Goal: Task Accomplishment & Management: Complete application form

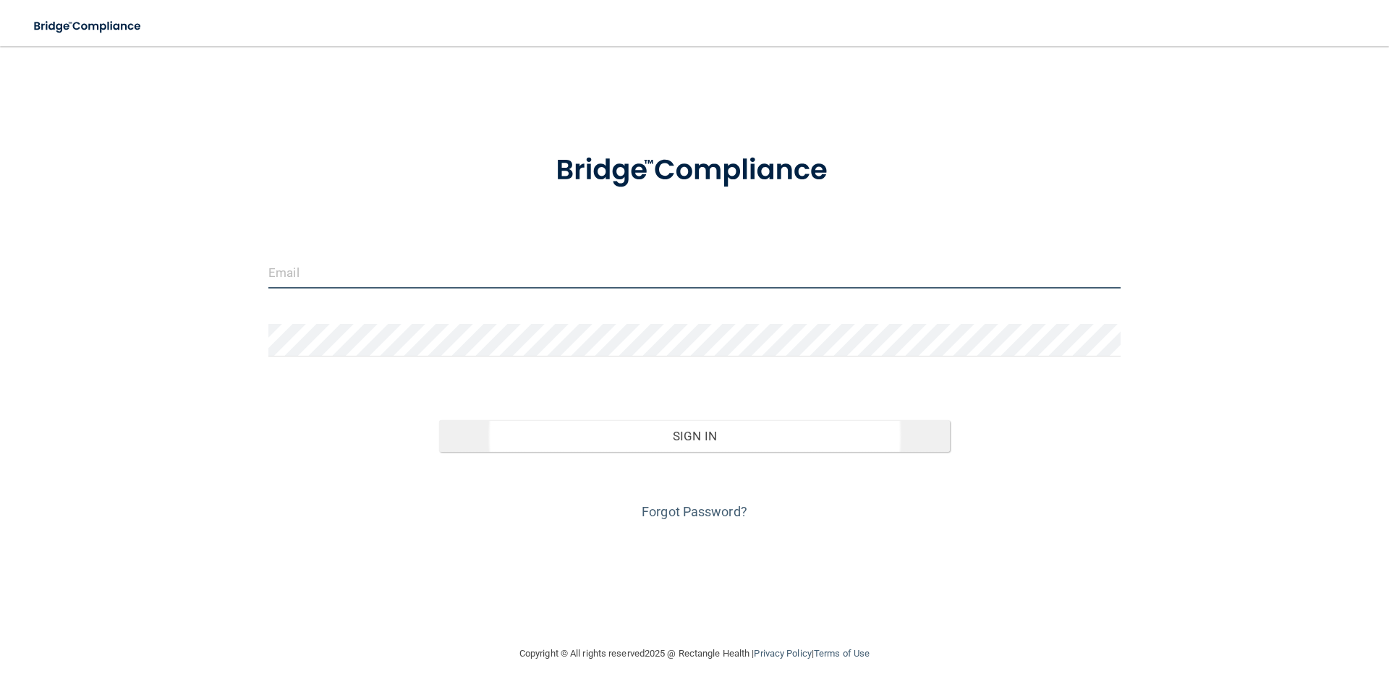
type input "[EMAIL_ADDRESS][DOMAIN_NAME]"
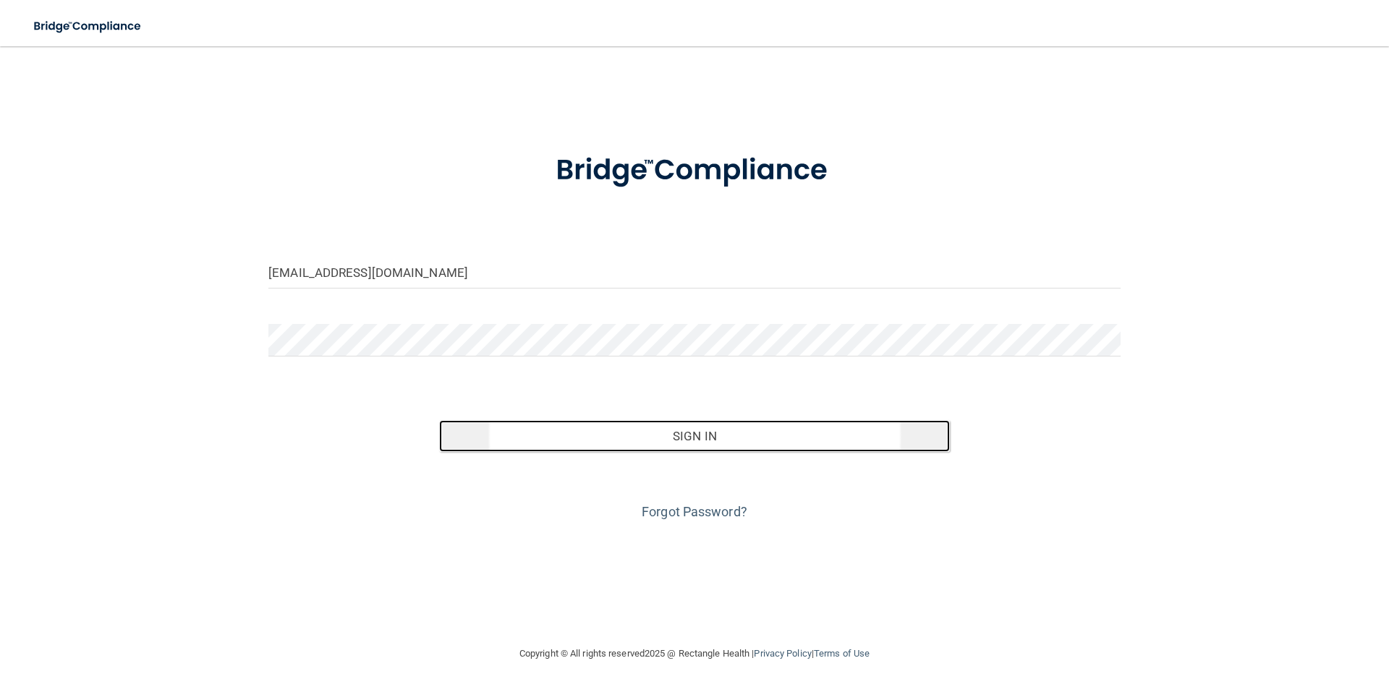
click at [643, 432] on button "Sign In" at bounding box center [695, 436] width 512 height 32
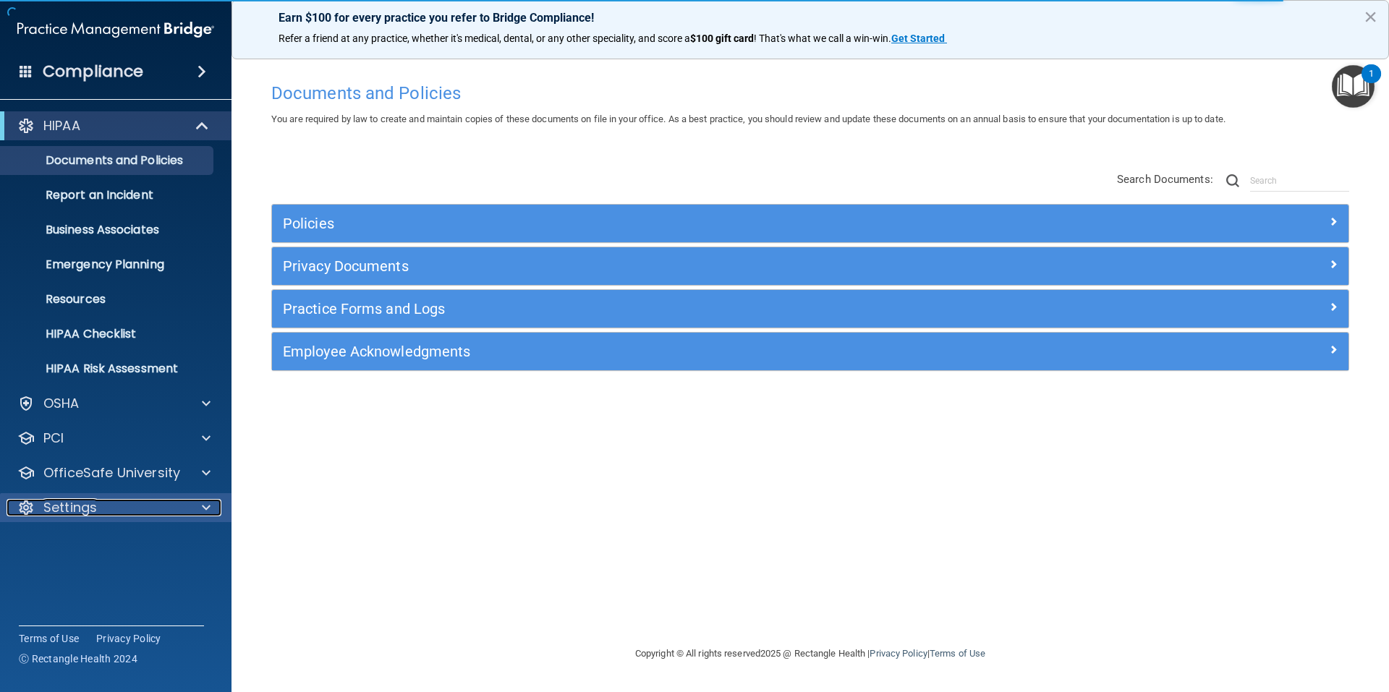
click at [208, 505] on span at bounding box center [206, 507] width 9 height 17
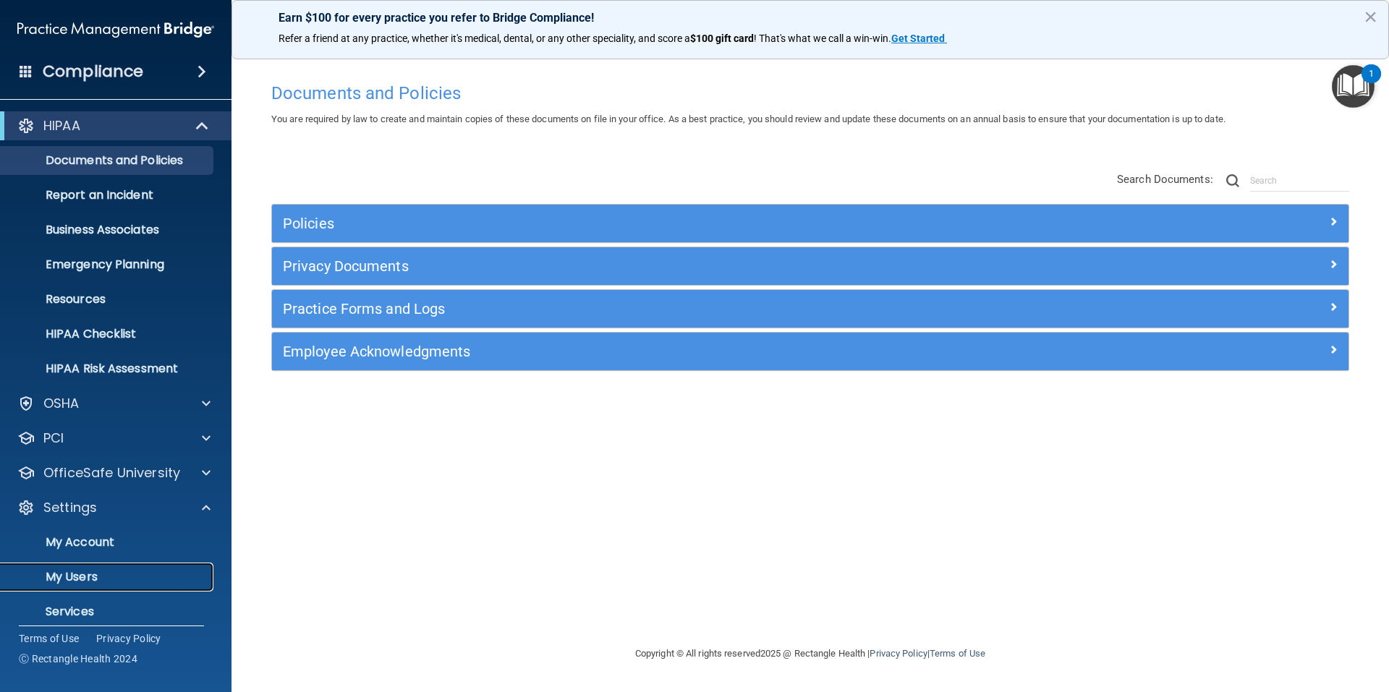
click at [80, 574] on p "My Users" at bounding box center [108, 577] width 198 height 14
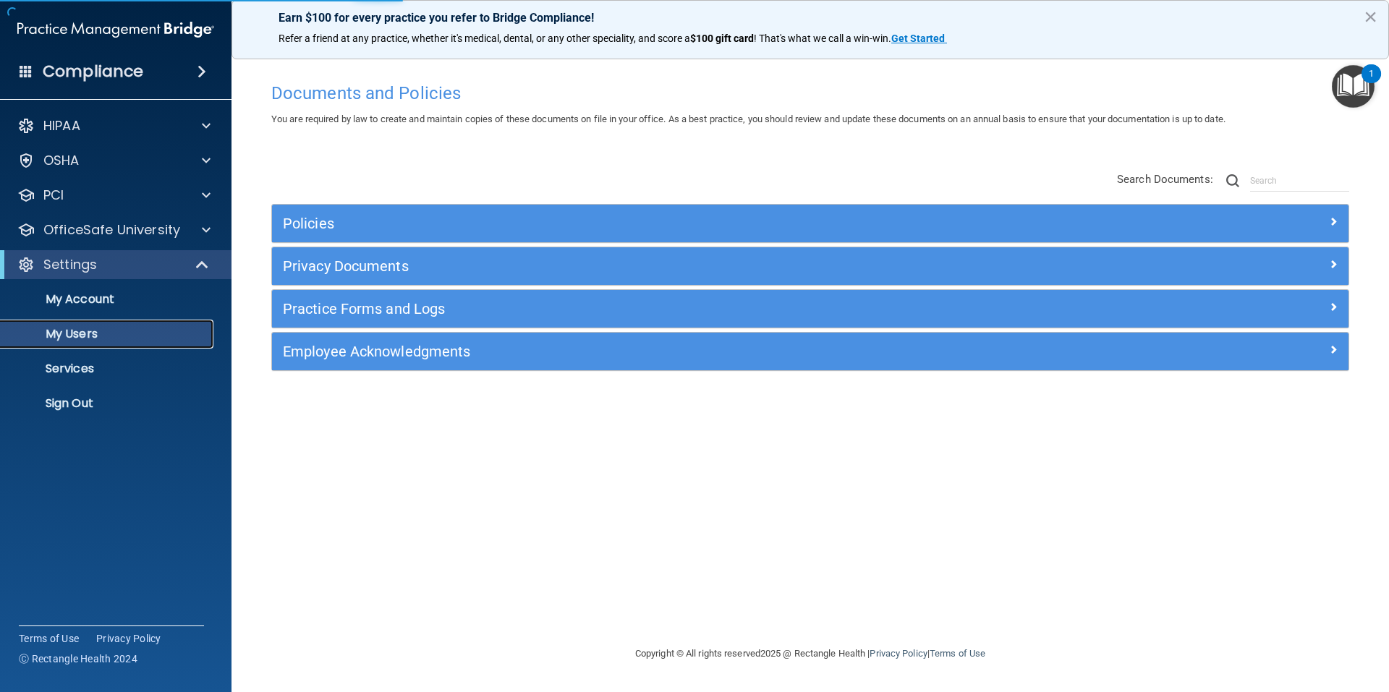
select select "20"
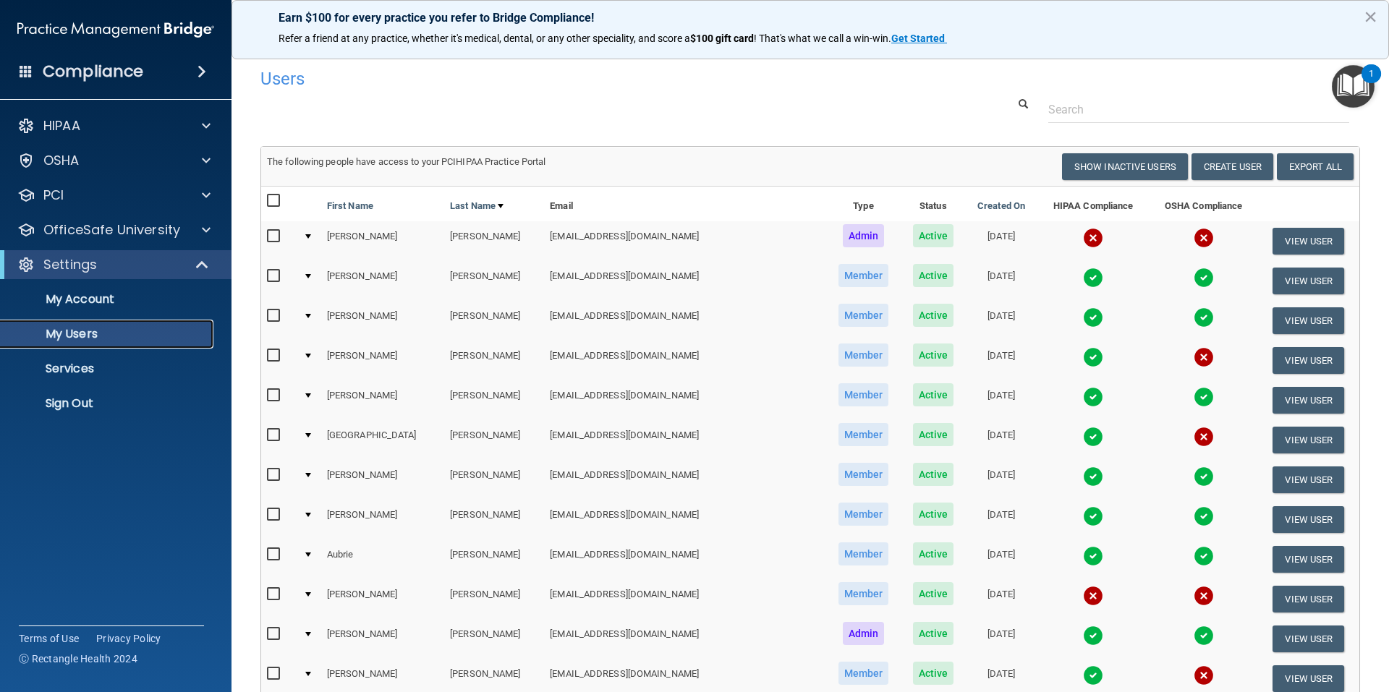
scroll to position [72, 0]
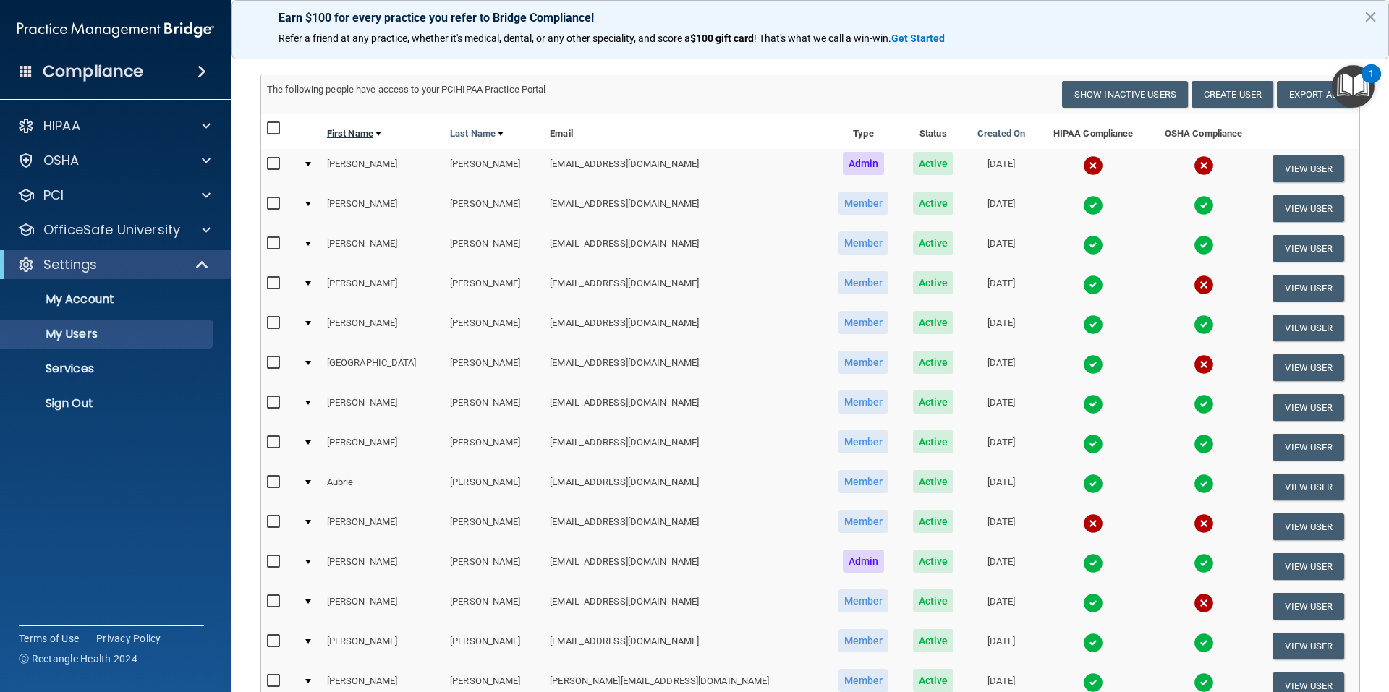
click at [358, 135] on link "First Name" at bounding box center [354, 133] width 54 height 17
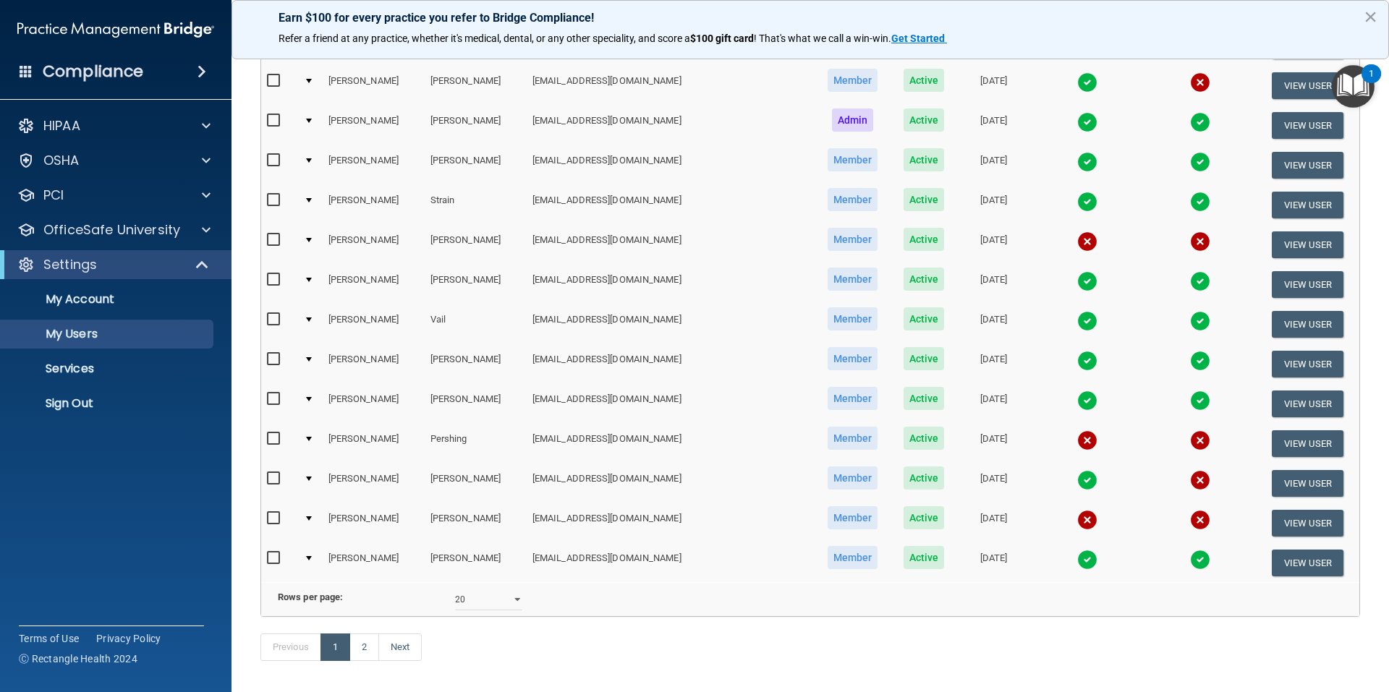
scroll to position [505, 0]
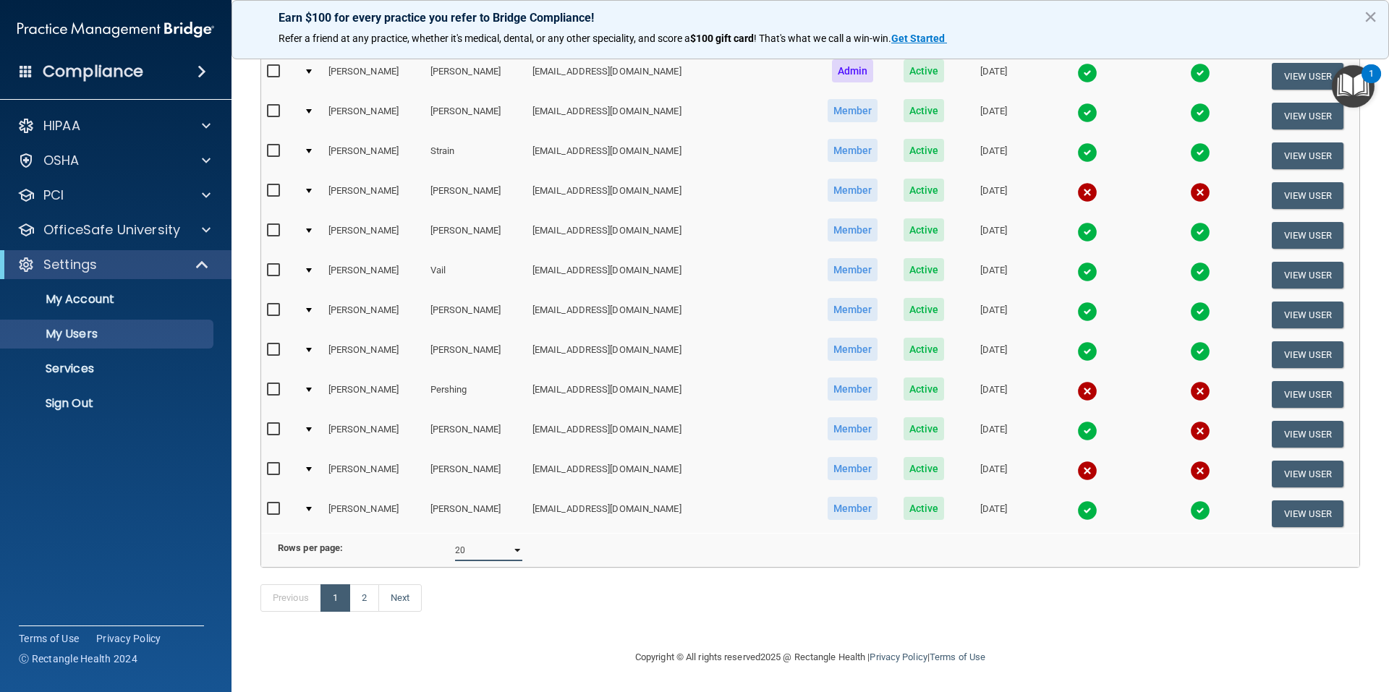
click at [514, 540] on select "10 20 30 40 all" at bounding box center [488, 551] width 67 height 22
select select "21"
click at [455, 540] on select "10 20 30 40 all" at bounding box center [488, 551] width 67 height 22
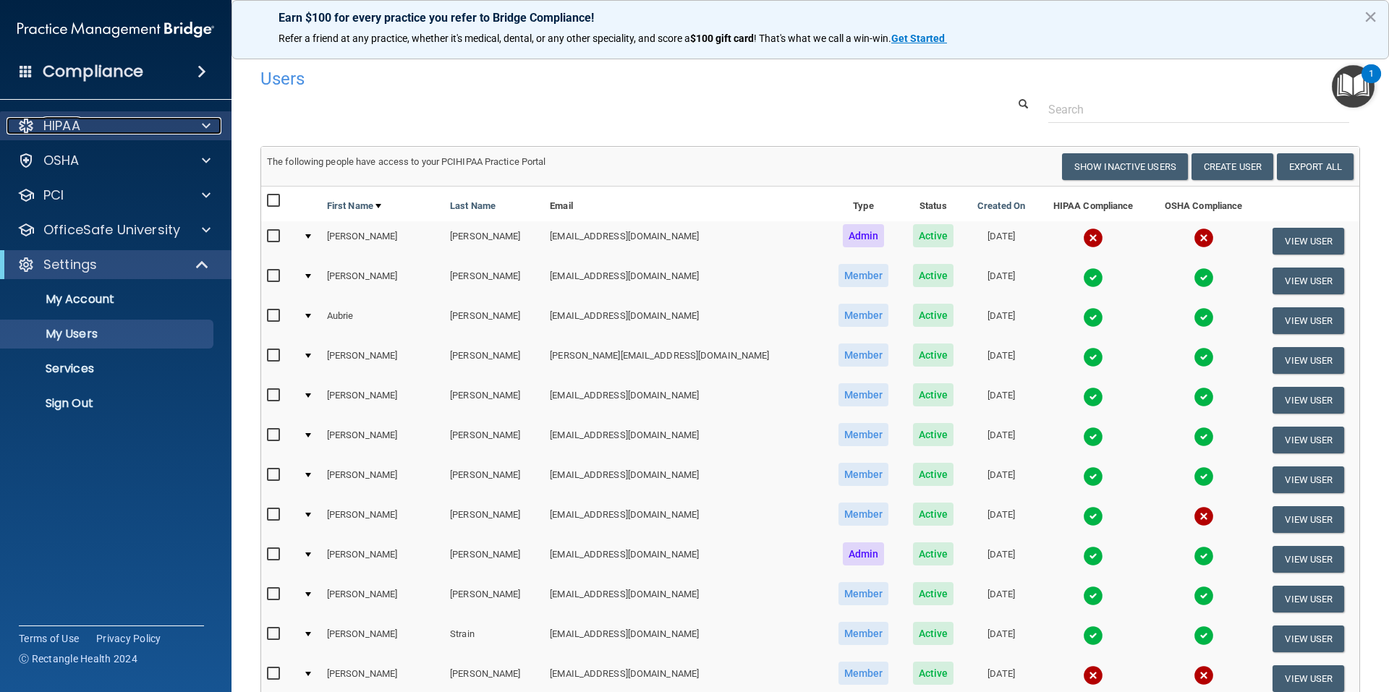
click at [209, 124] on span at bounding box center [206, 125] width 9 height 17
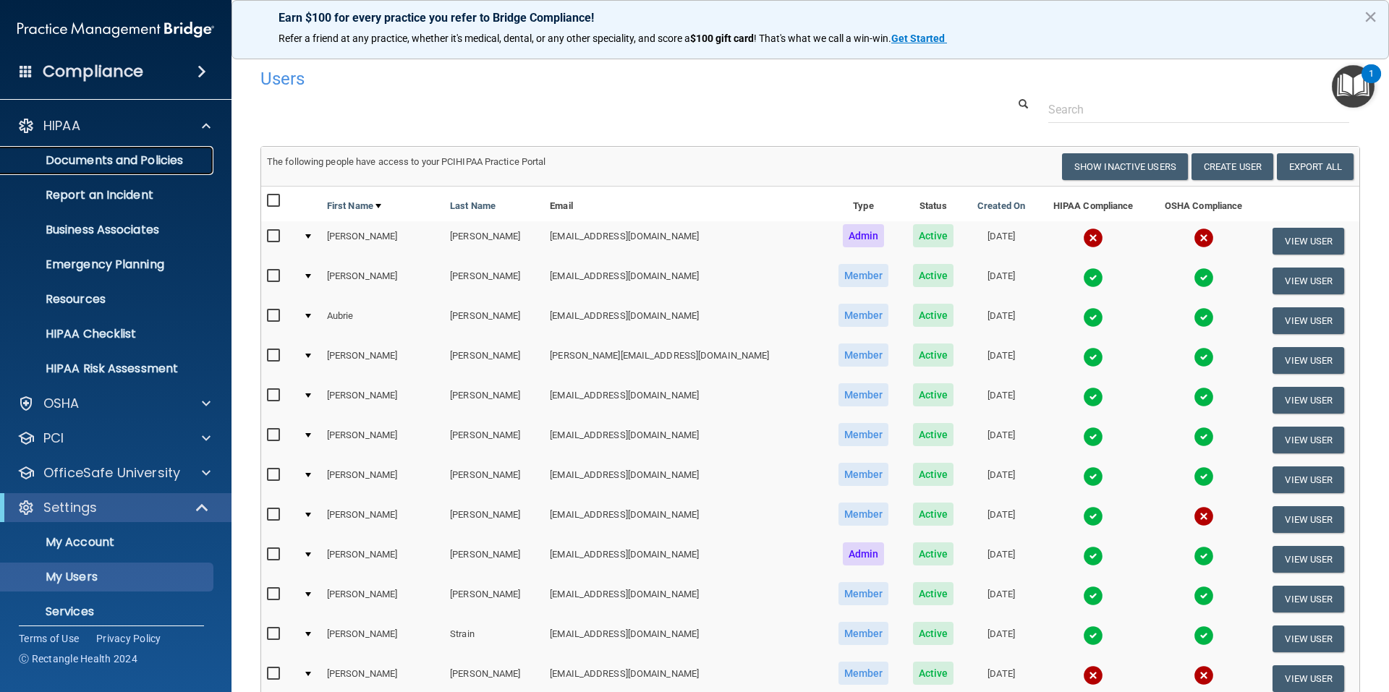
click at [167, 166] on p "Documents and Policies" at bounding box center [108, 160] width 198 height 14
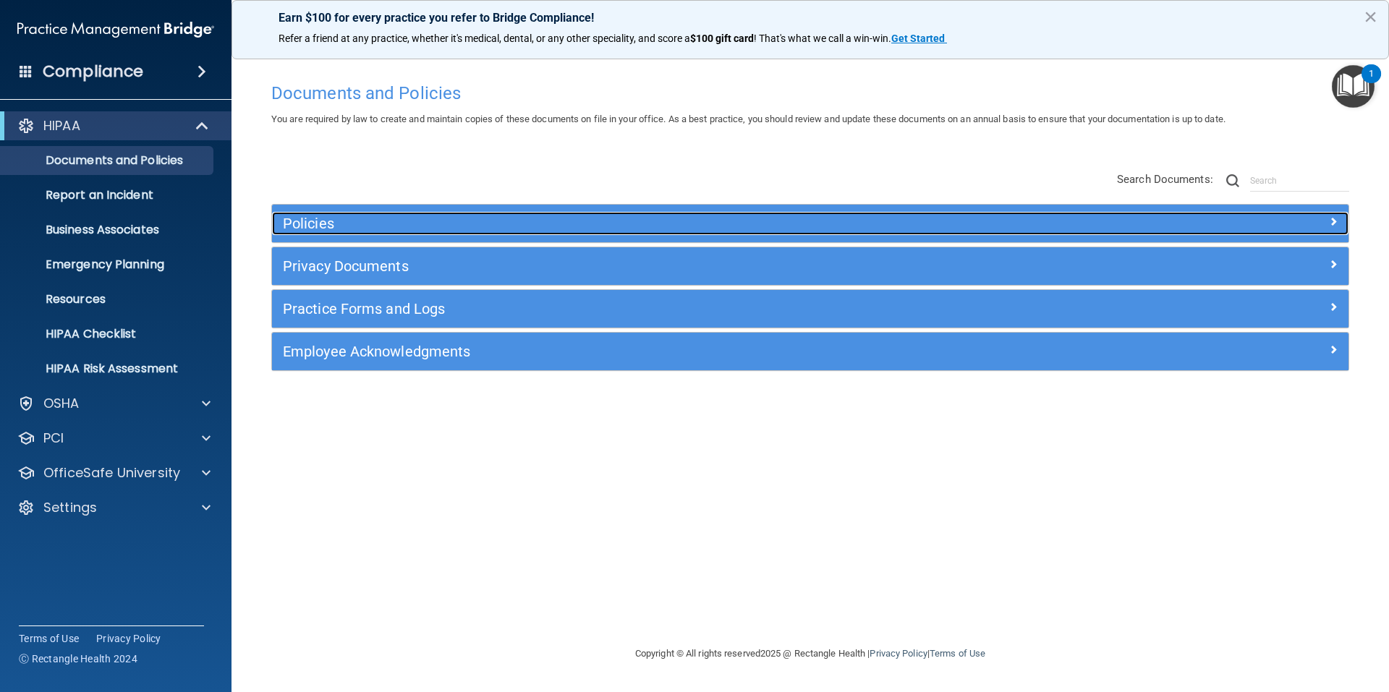
click at [1331, 223] on span at bounding box center [1333, 221] width 9 height 17
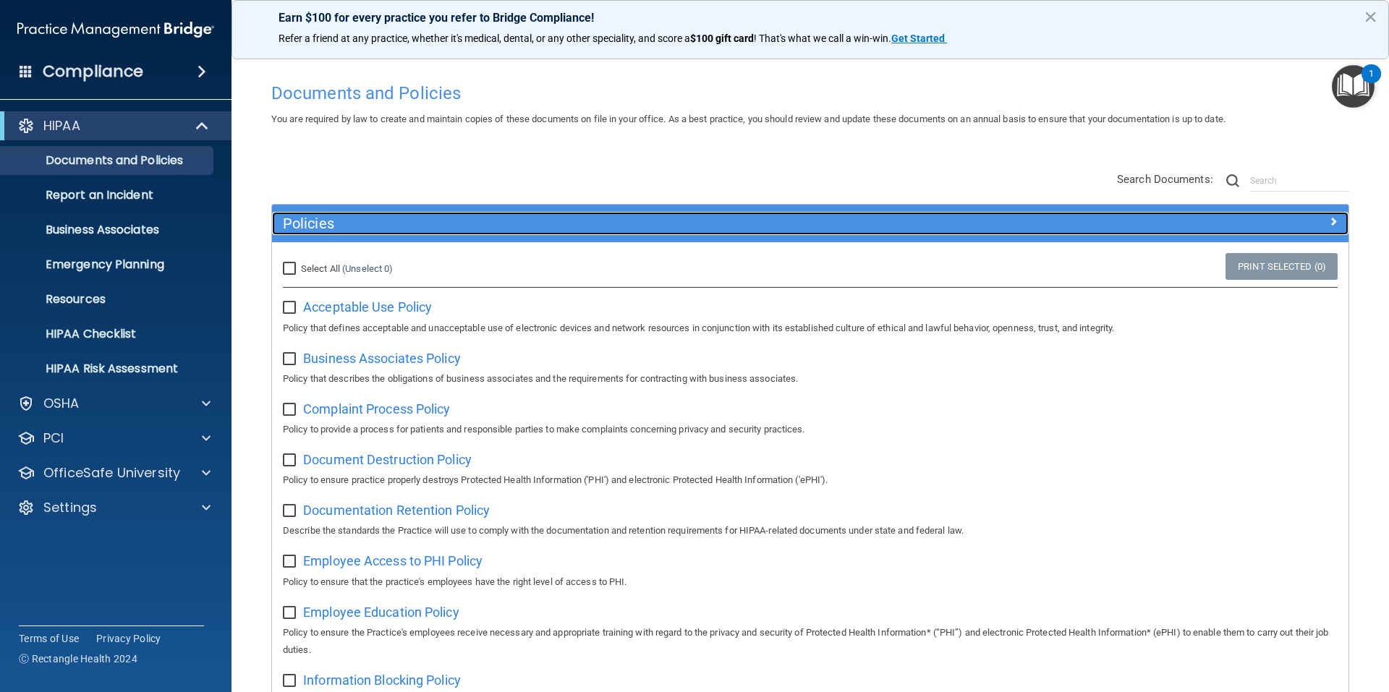
click at [1329, 221] on span at bounding box center [1333, 221] width 9 height 17
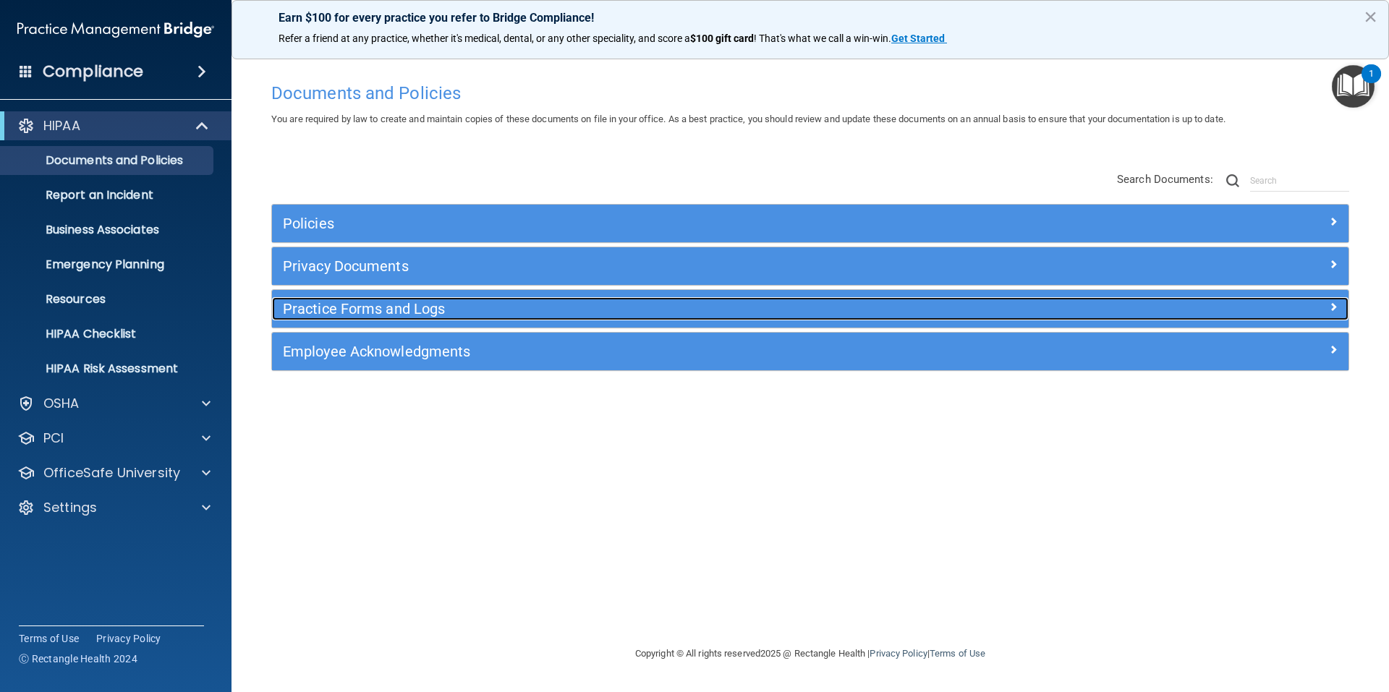
click at [1336, 307] on span at bounding box center [1333, 306] width 9 height 17
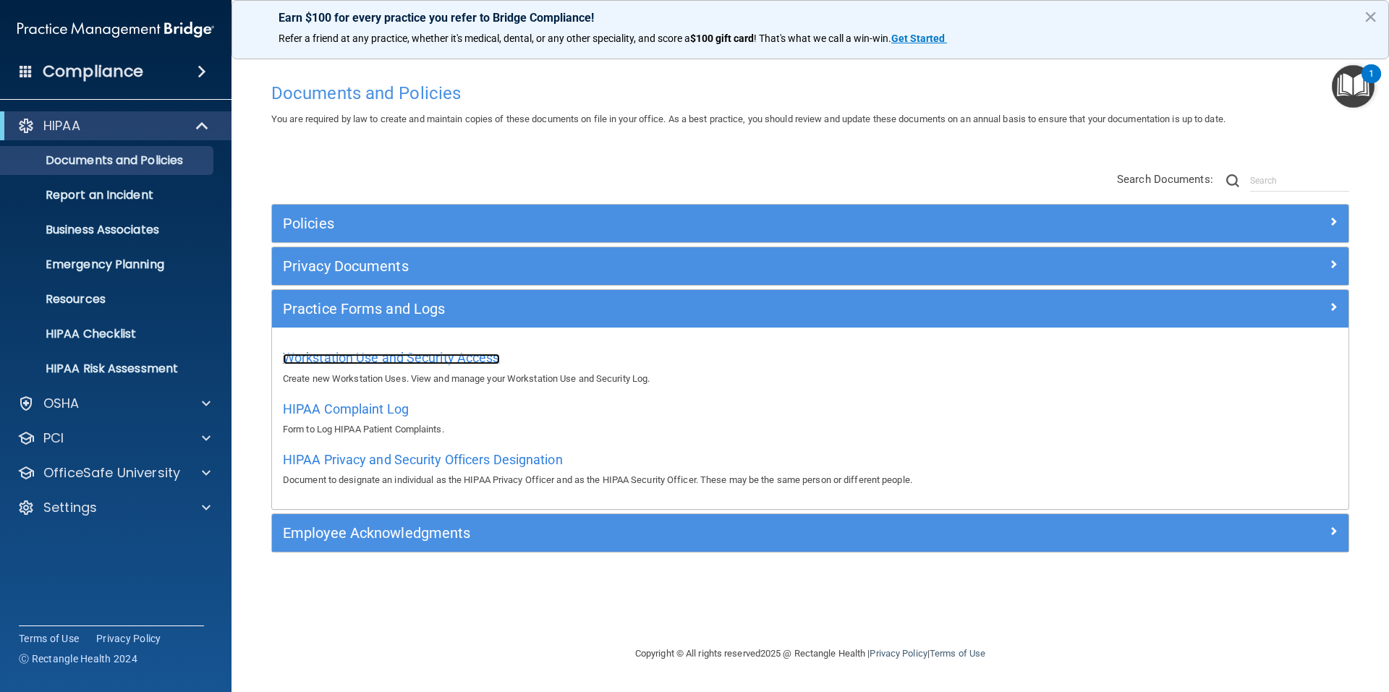
click at [365, 360] on span "Workstation Use and Security Access" at bounding box center [391, 357] width 217 height 15
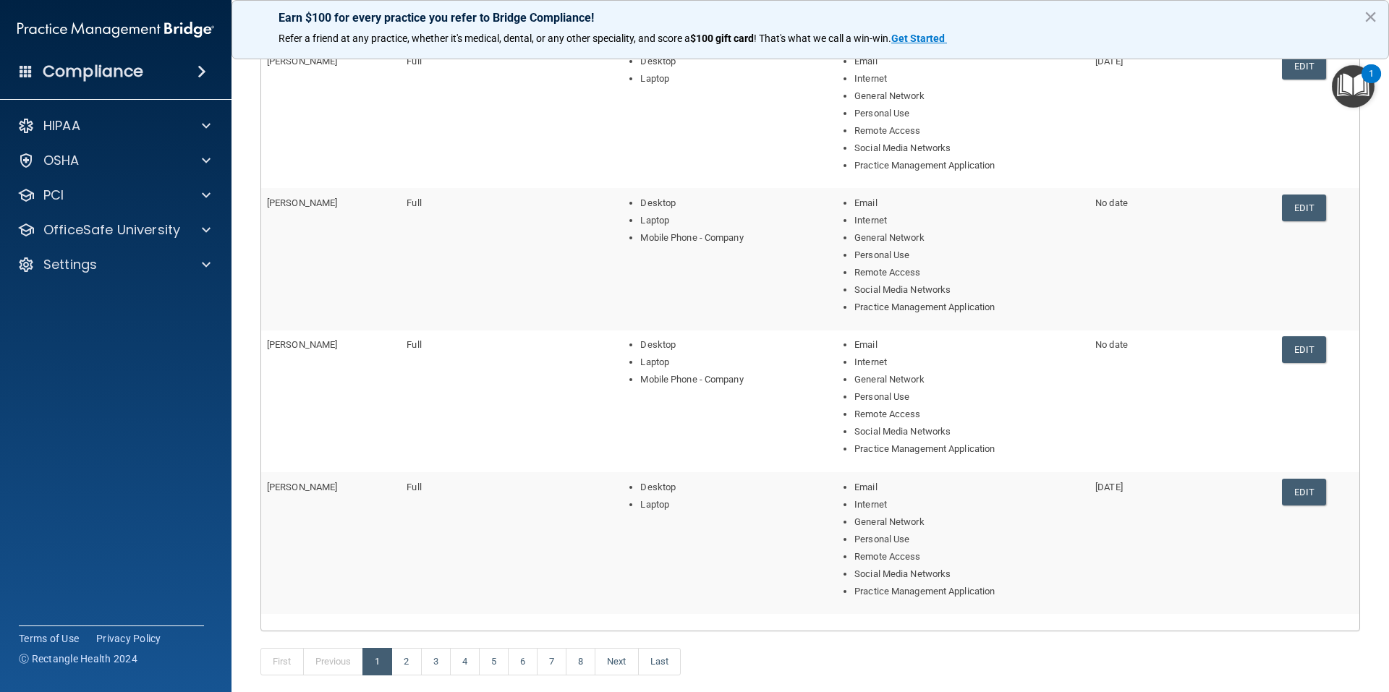
scroll to position [496, 0]
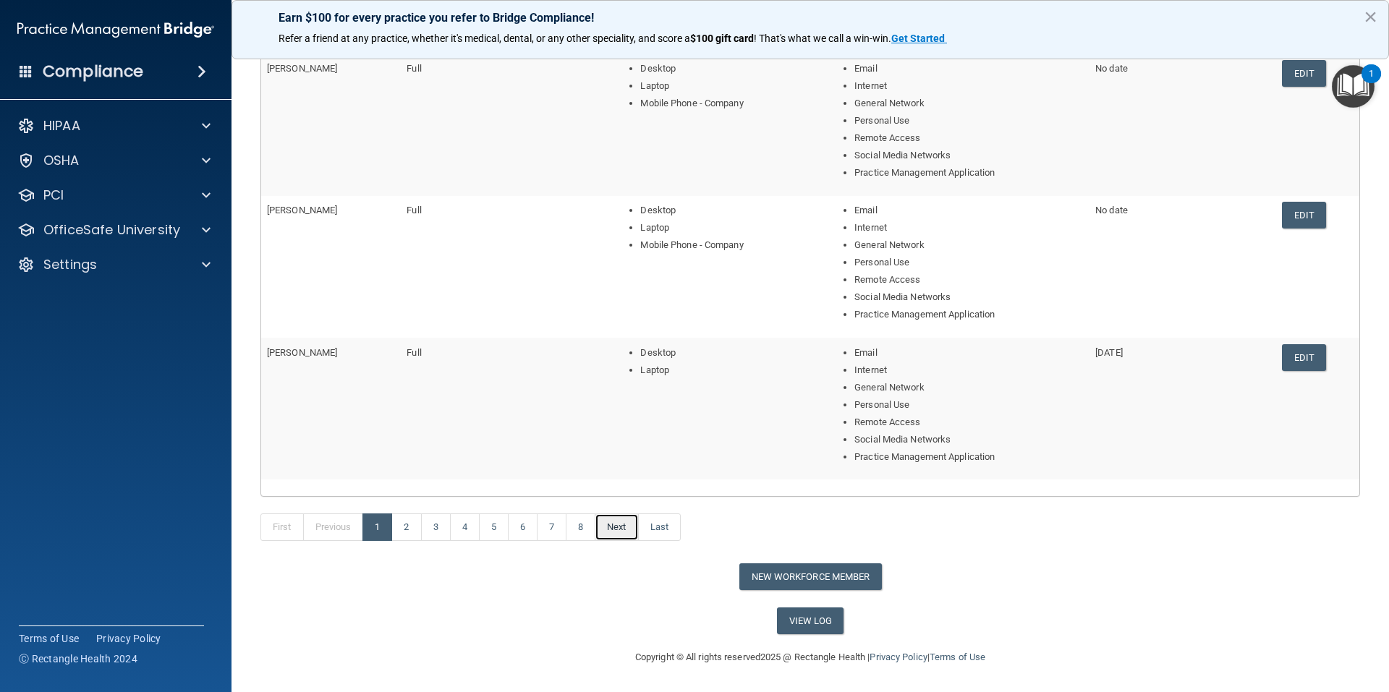
click at [613, 527] on link "Next" at bounding box center [616, 527] width 43 height 27
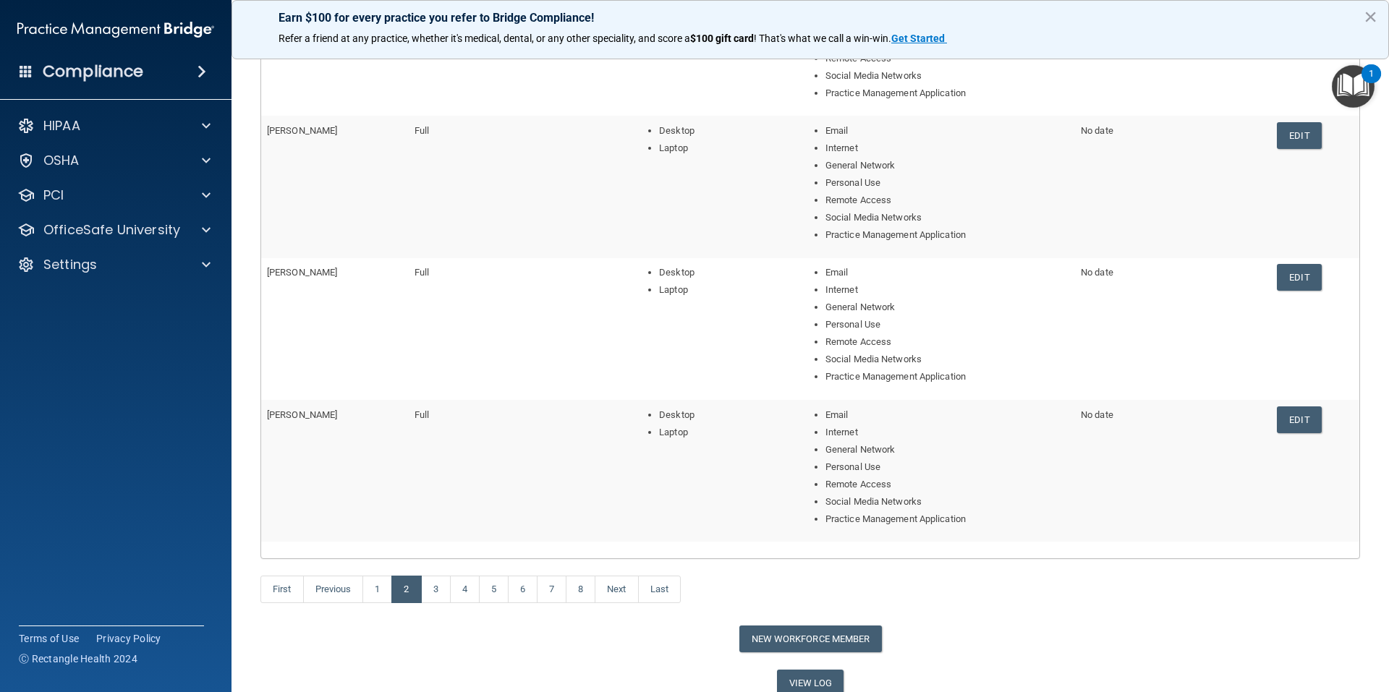
scroll to position [496, 0]
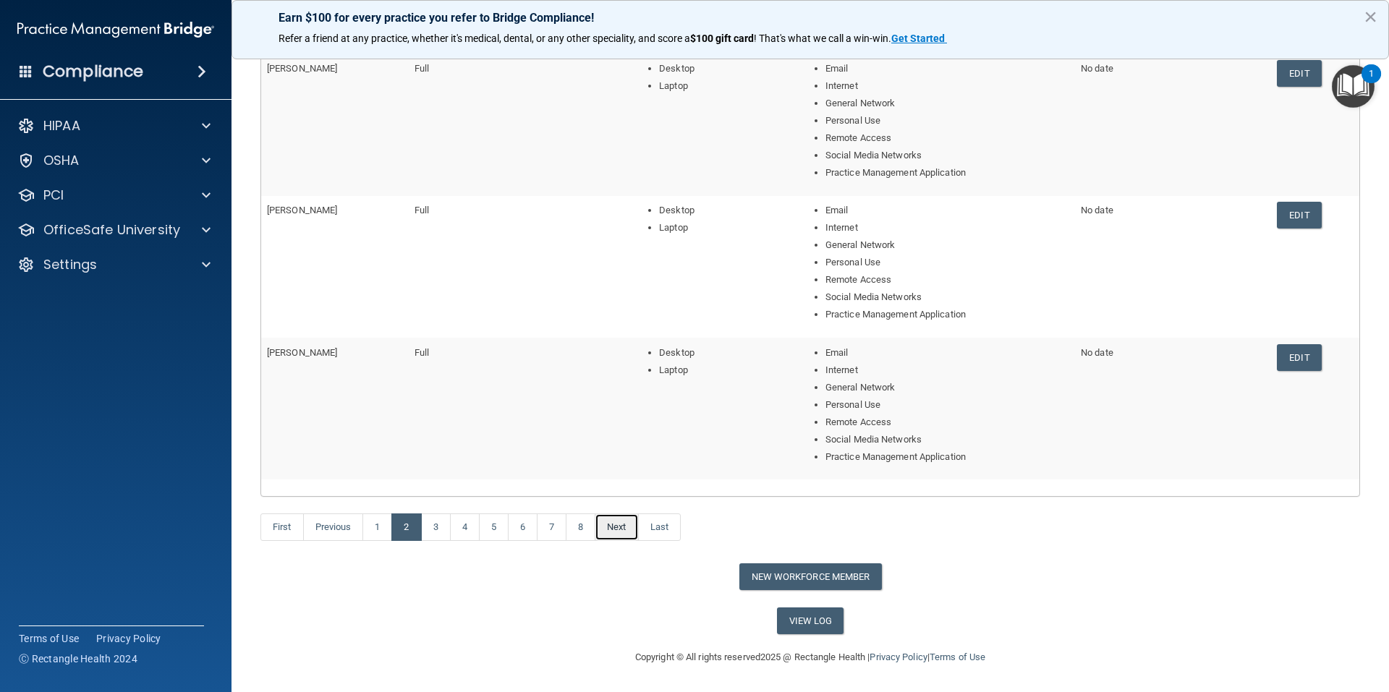
click at [627, 525] on link "Next" at bounding box center [616, 527] width 43 height 27
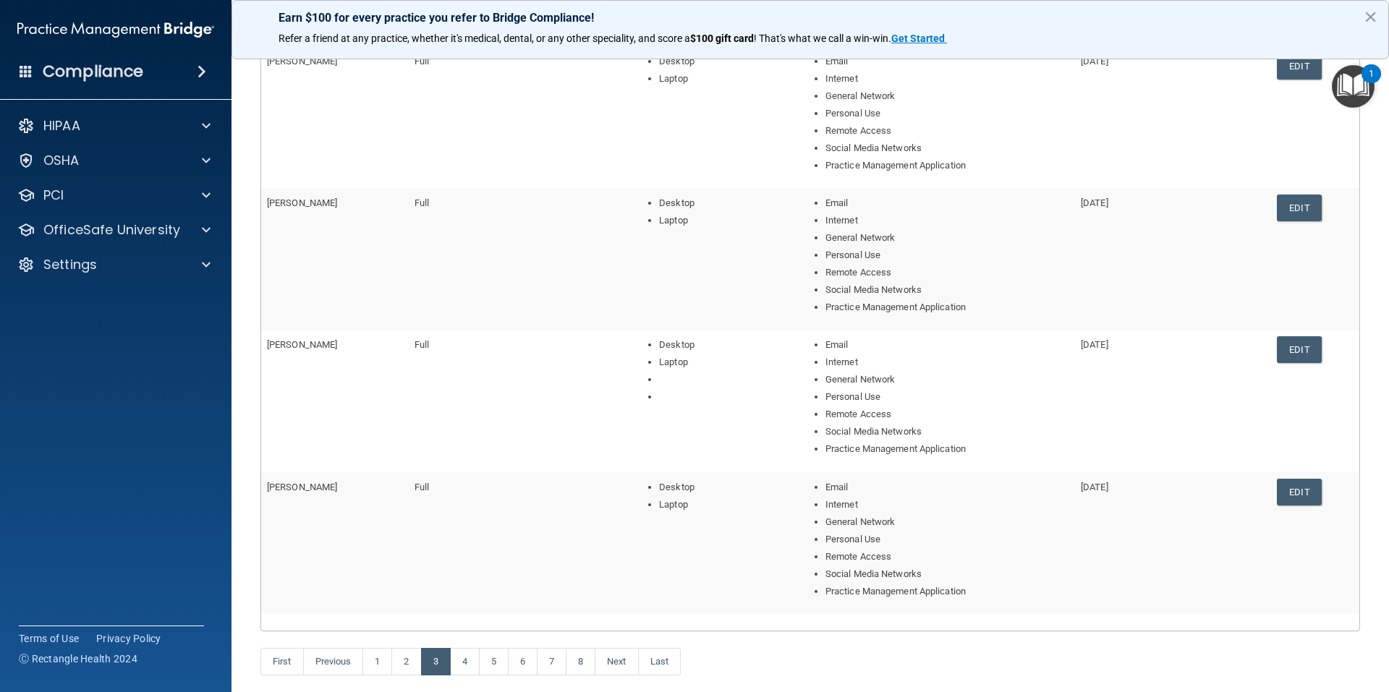
scroll to position [496, 0]
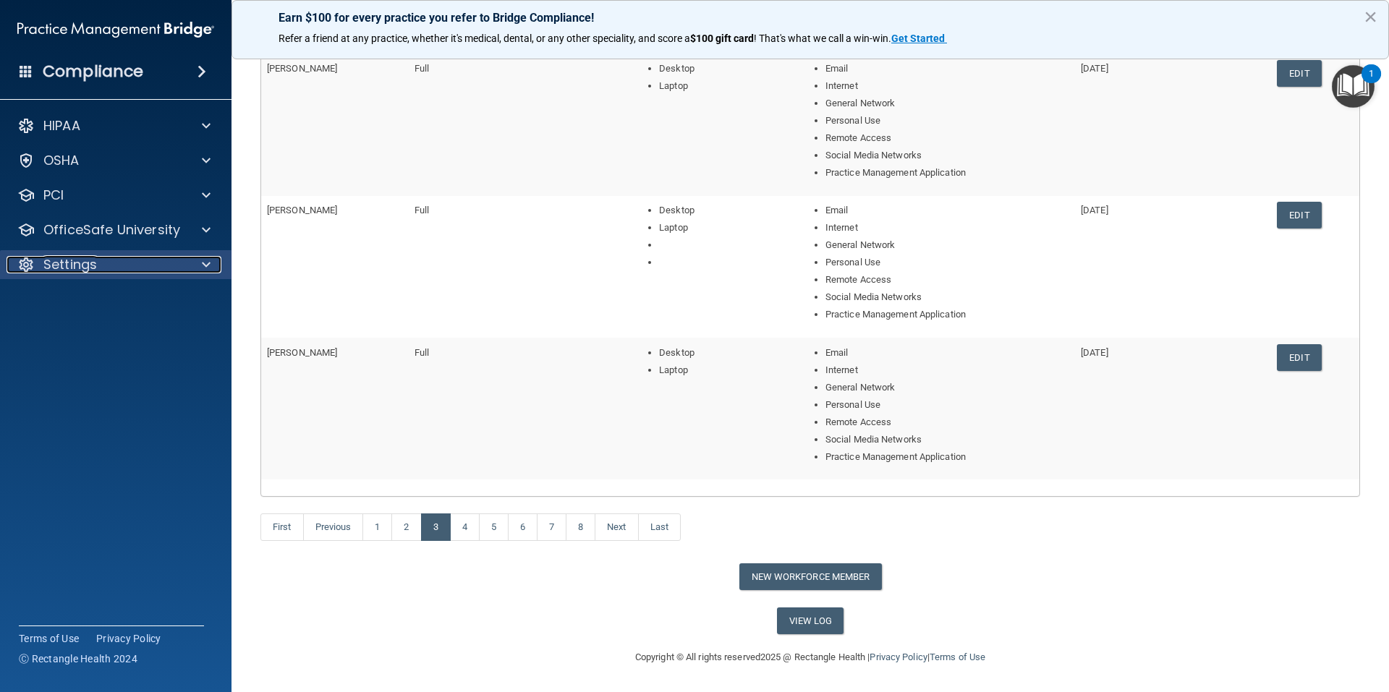
click at [205, 267] on span at bounding box center [206, 264] width 9 height 17
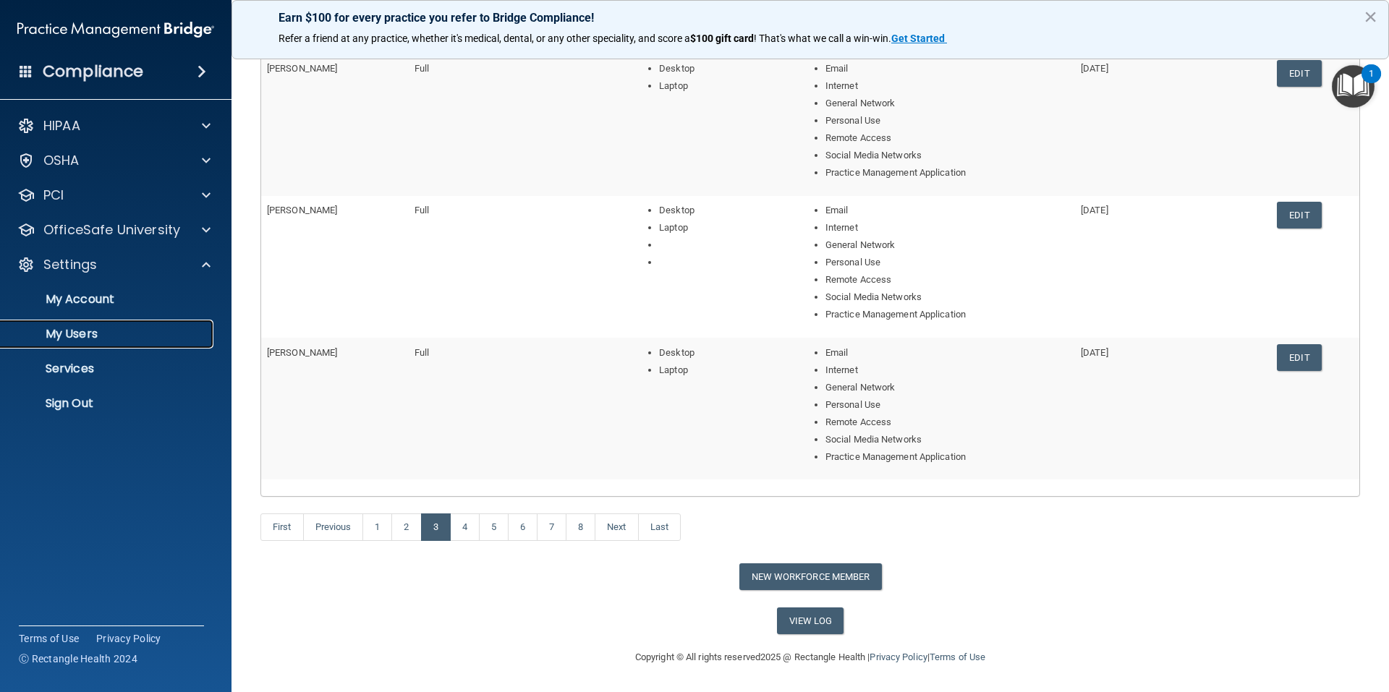
click at [93, 340] on p "My Users" at bounding box center [108, 334] width 198 height 14
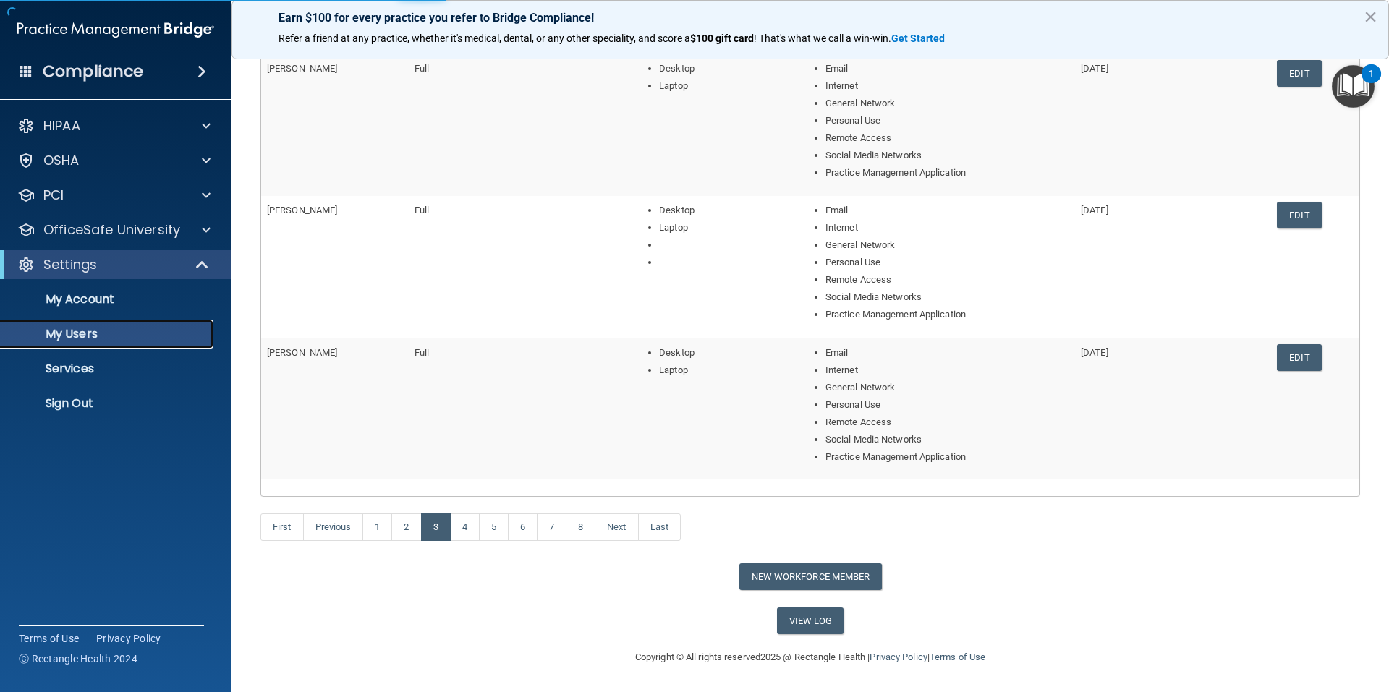
select select "20"
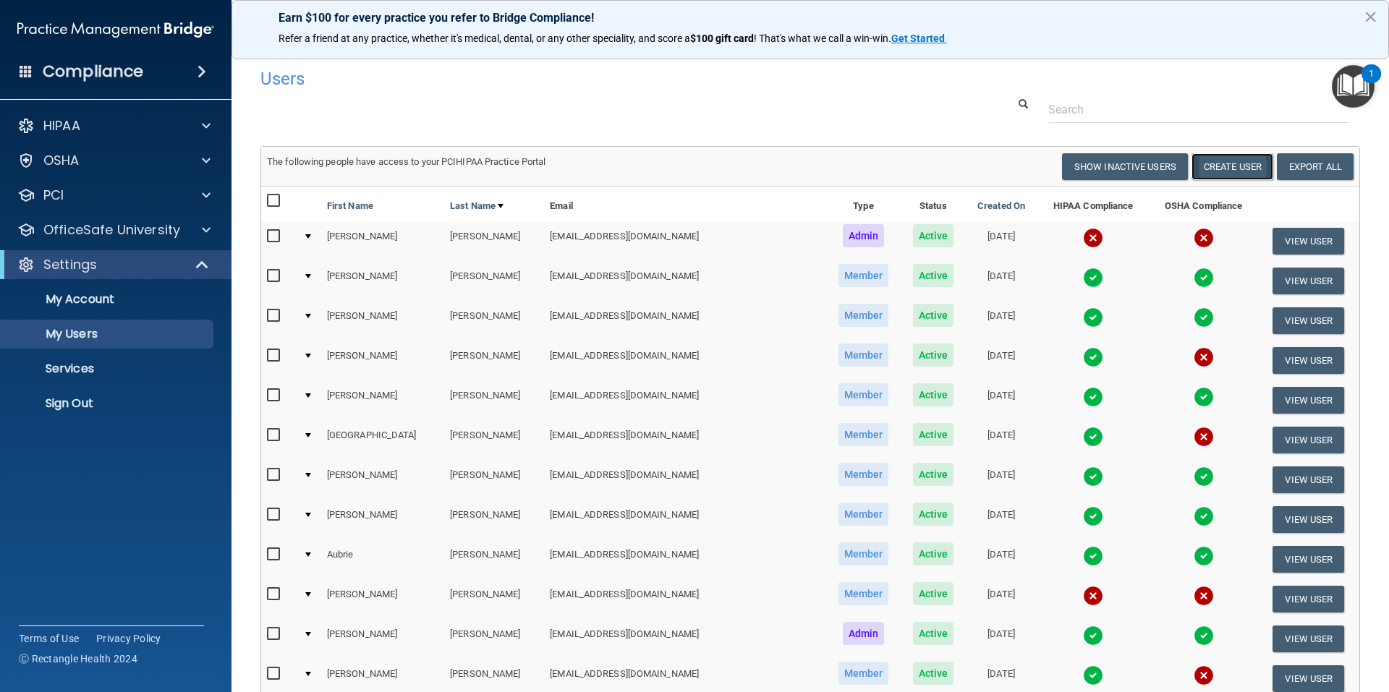
click at [1199, 158] on button "Create User" at bounding box center [1233, 166] width 82 height 27
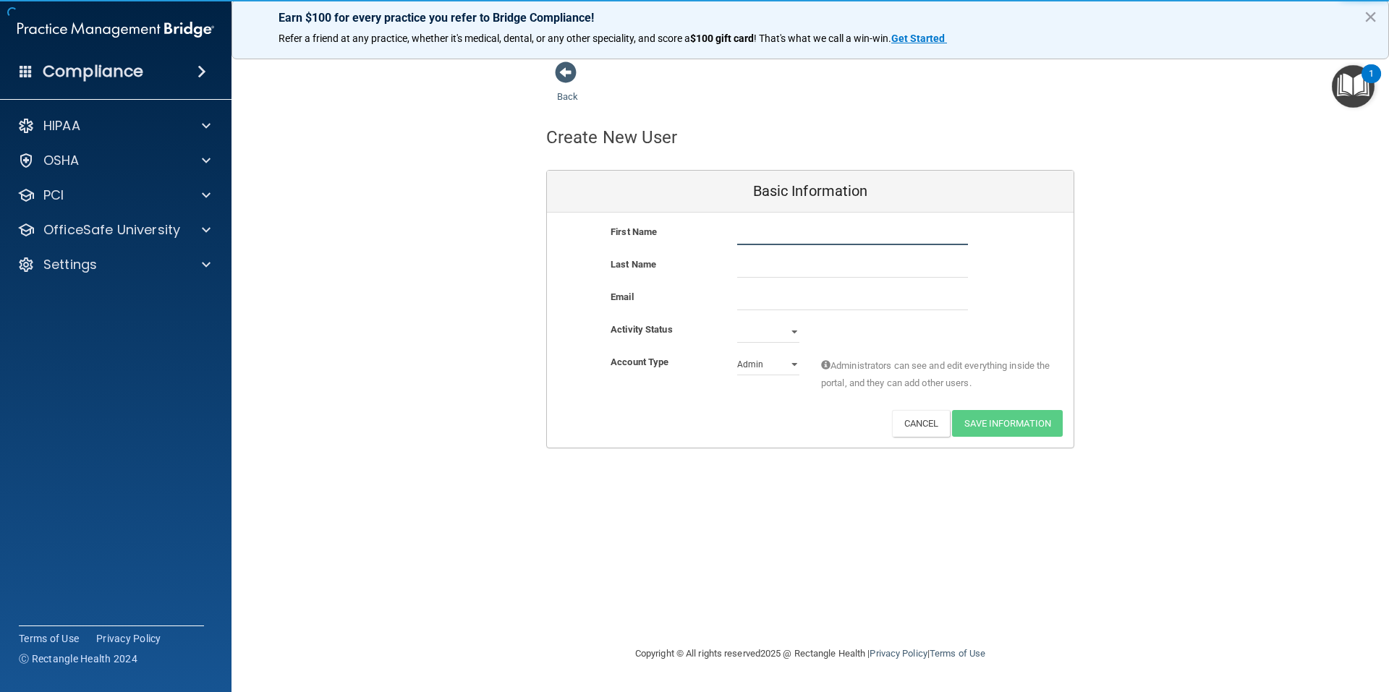
click at [780, 239] on input "text" at bounding box center [852, 235] width 231 height 22
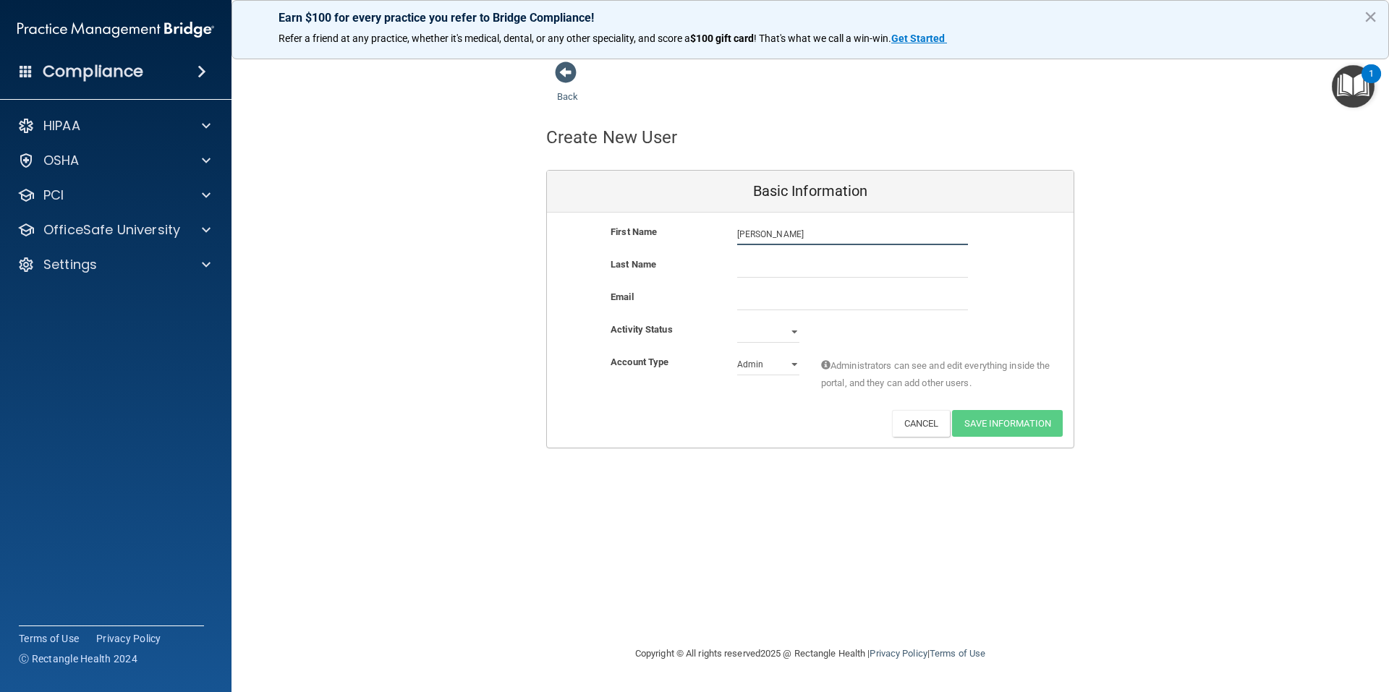
type input "[PERSON_NAME]"
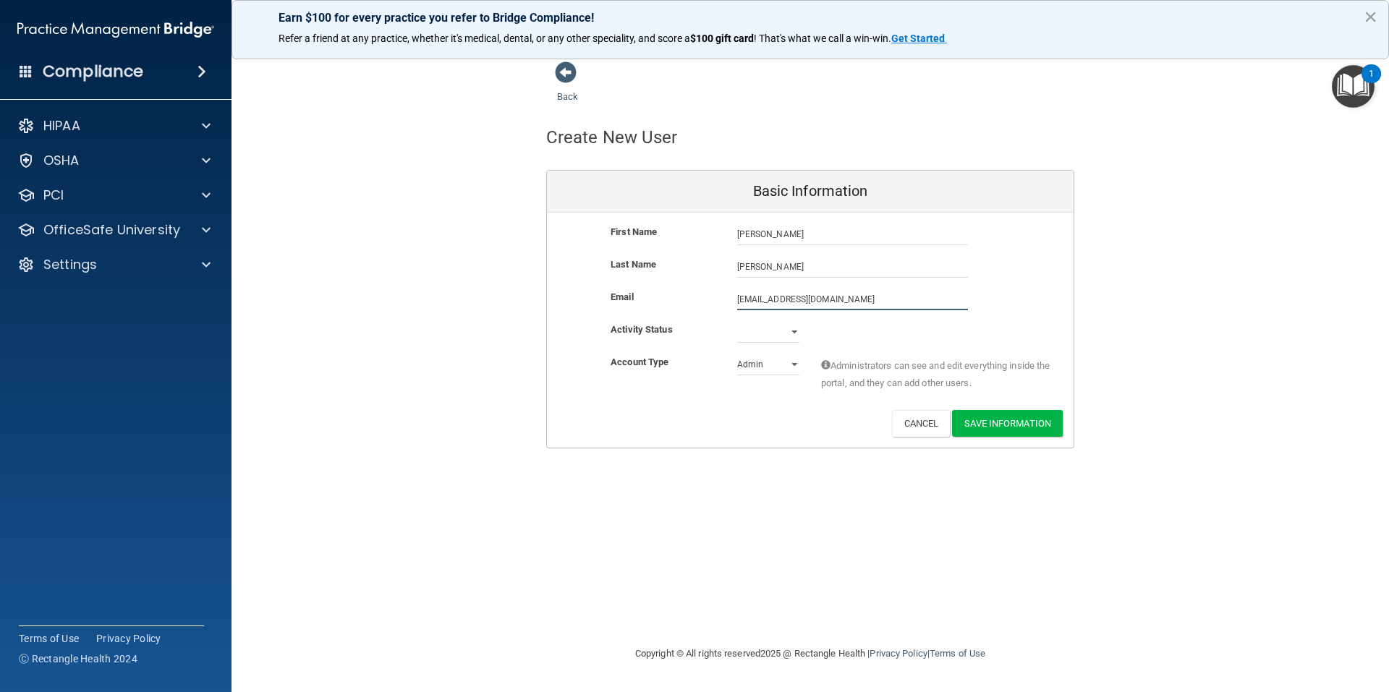
type input "[EMAIL_ADDRESS][DOMAIN_NAME]"
click at [792, 332] on select "Active Inactive" at bounding box center [768, 332] width 62 height 22
select select "active"
click at [737, 321] on select "Active Inactive" at bounding box center [768, 332] width 62 height 22
click at [791, 362] on select "Admin Member" at bounding box center [768, 365] width 62 height 22
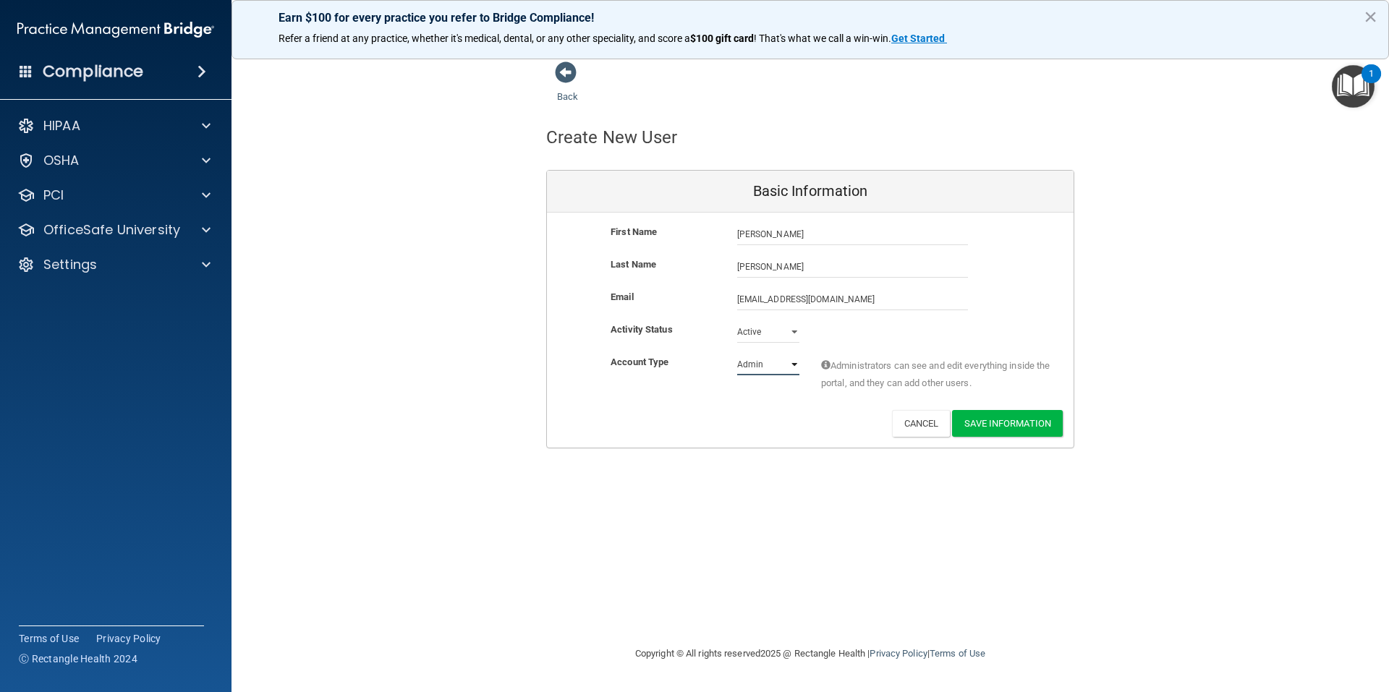
select select "practice_member"
click at [737, 354] on select "Admin Member" at bounding box center [768, 365] width 62 height 22
click at [981, 423] on button "Save Information" at bounding box center [1007, 423] width 111 height 27
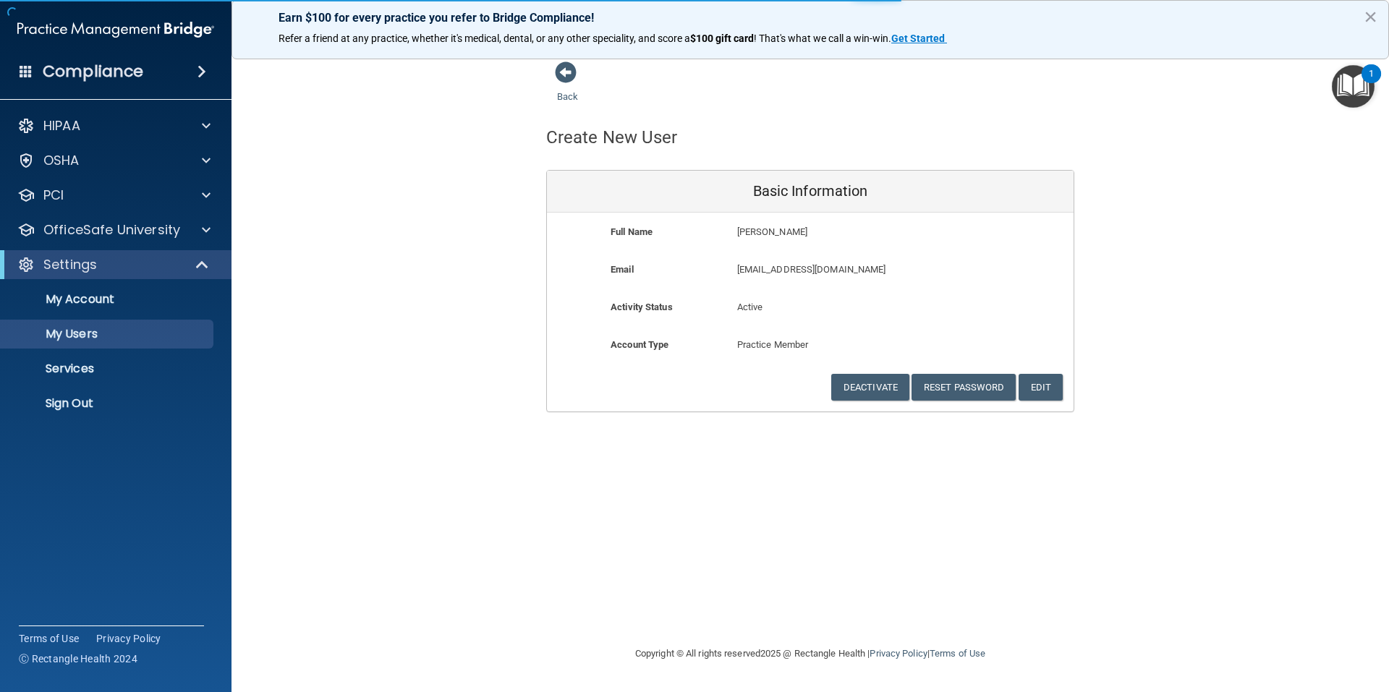
select select "20"
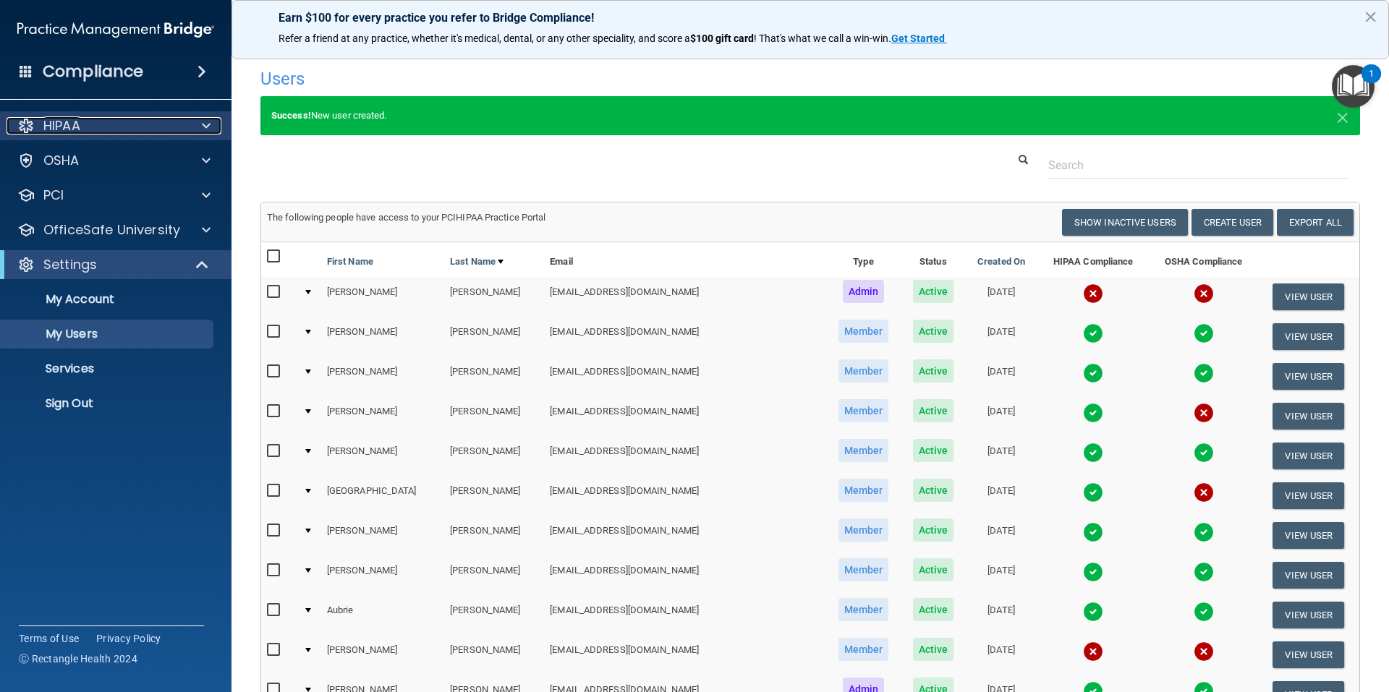
click at [208, 123] on span at bounding box center [206, 125] width 9 height 17
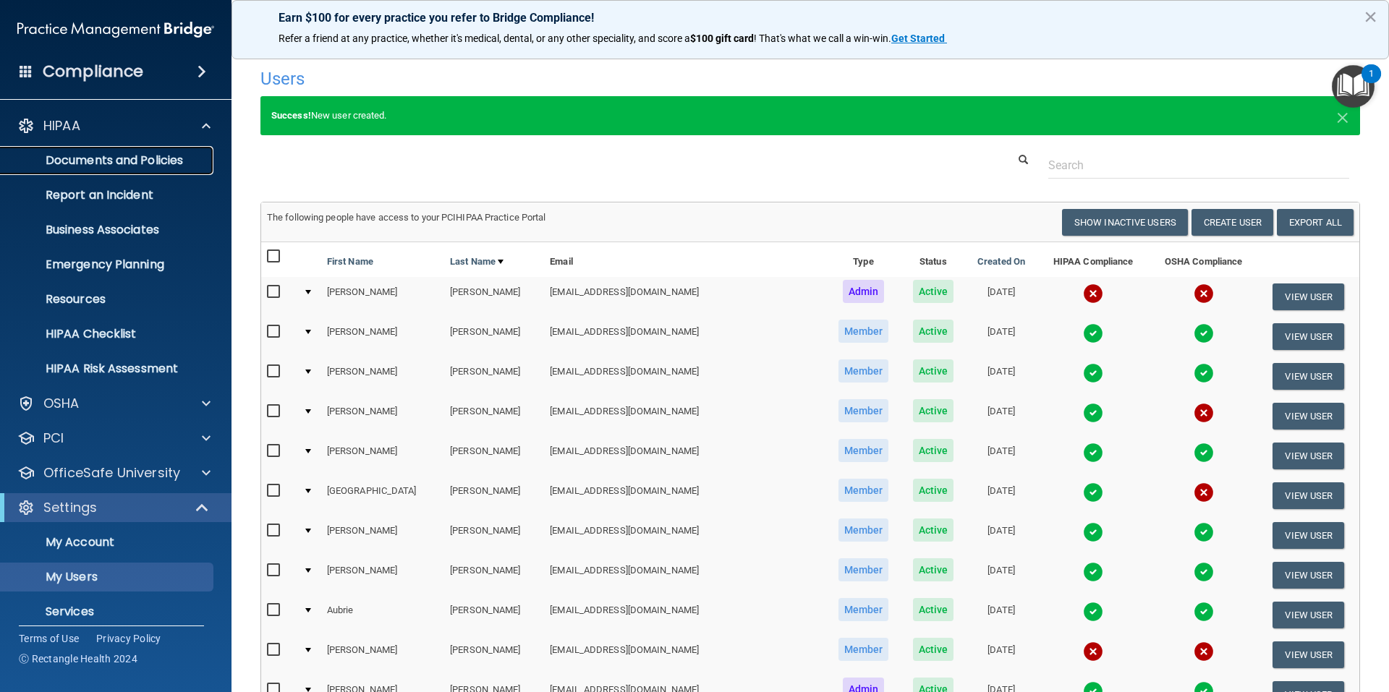
click at [147, 161] on p "Documents and Policies" at bounding box center [108, 160] width 198 height 14
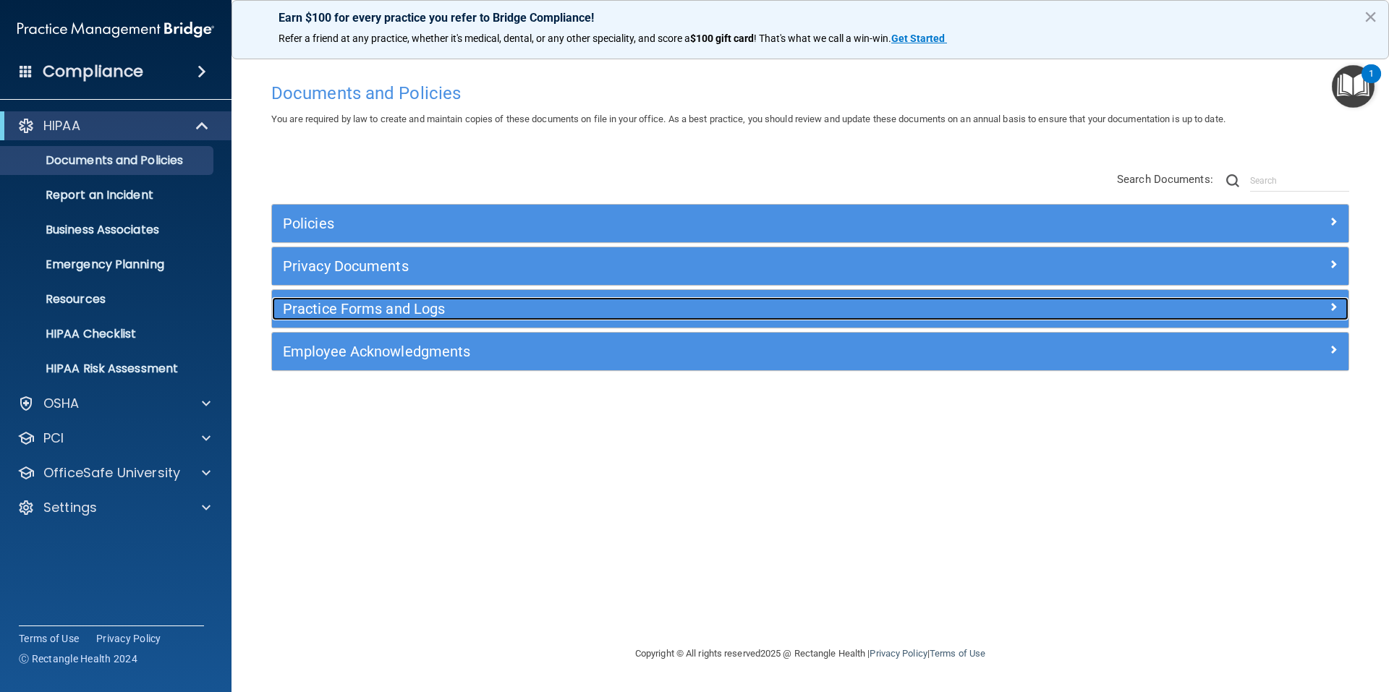
click at [358, 312] on h5 "Practice Forms and Logs" at bounding box center [676, 309] width 786 height 16
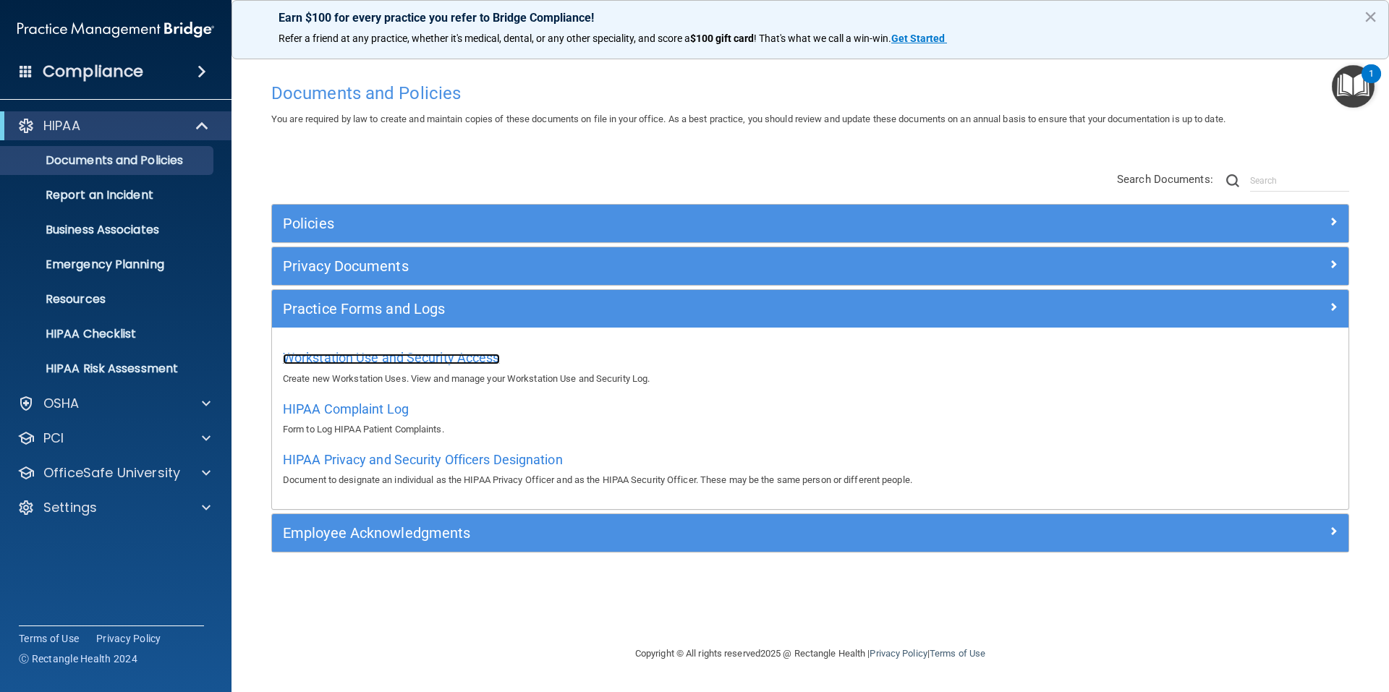
click at [357, 356] on span "Workstation Use and Security Access" at bounding box center [391, 357] width 217 height 15
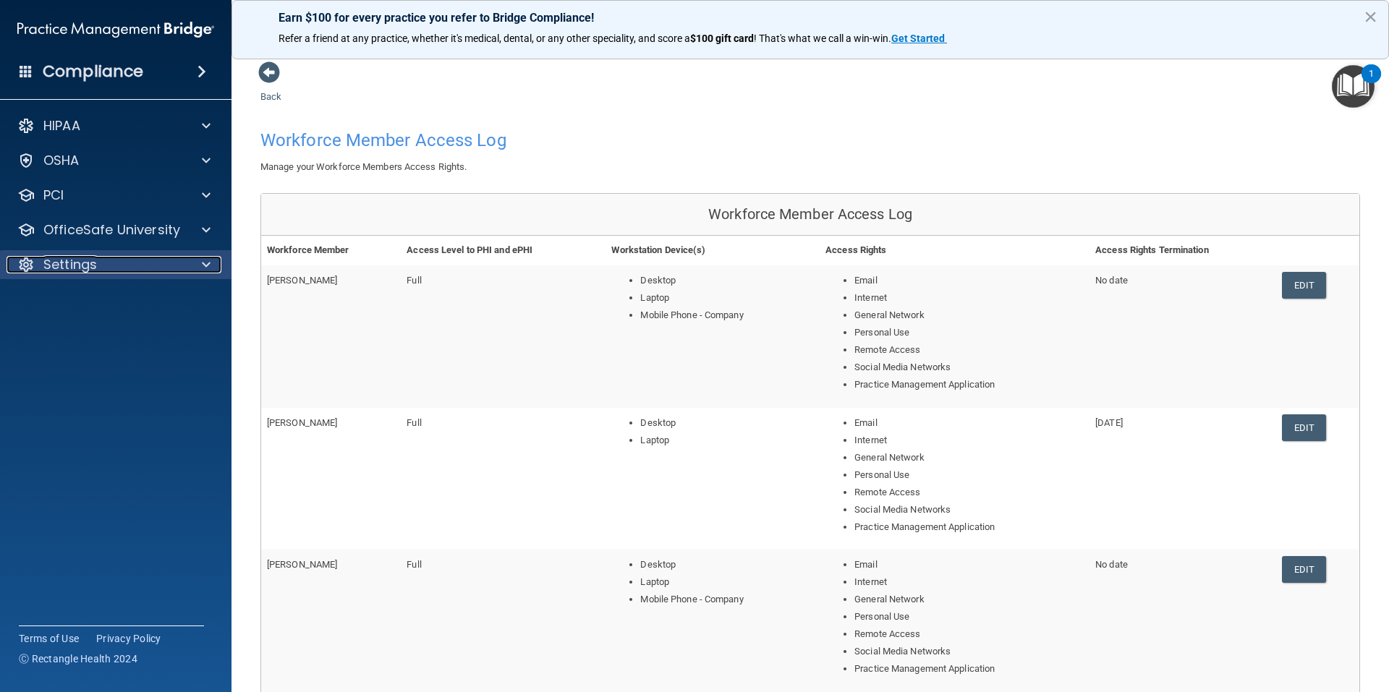
click at [72, 269] on p "Settings" at bounding box center [70, 264] width 54 height 17
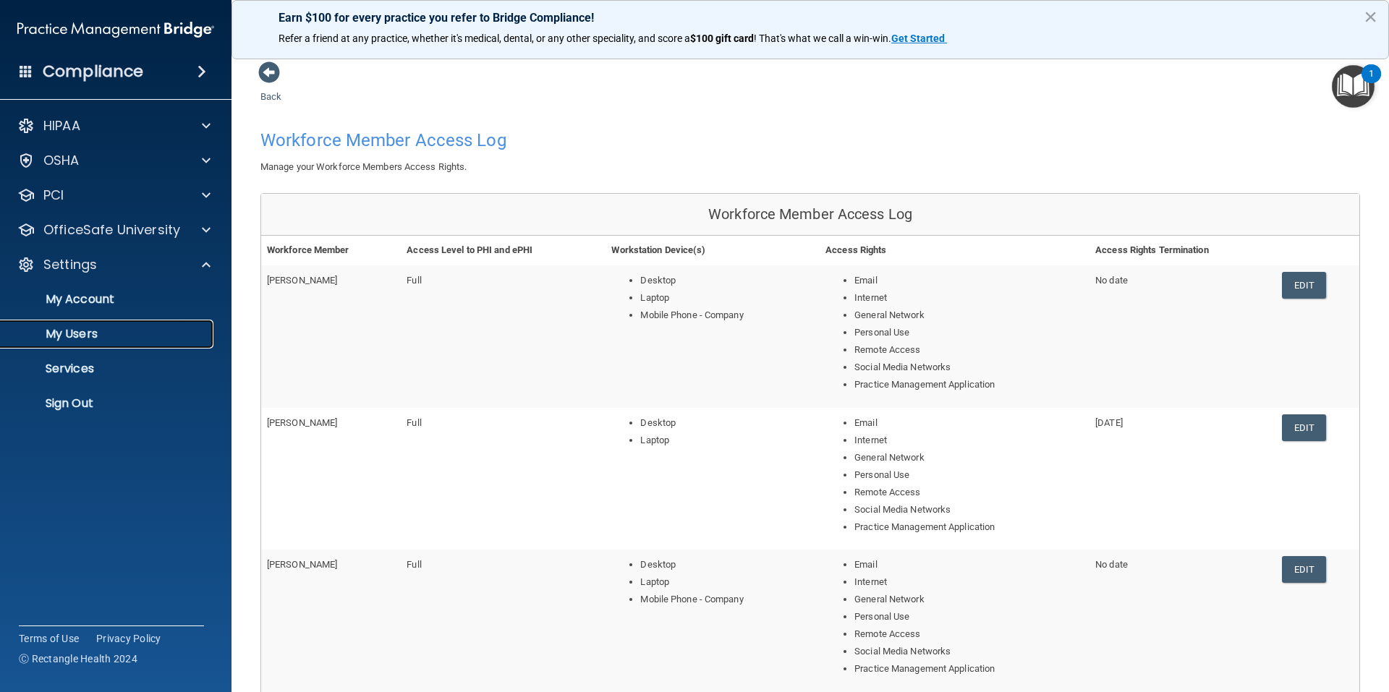
click at [71, 324] on link "My Users" at bounding box center [100, 334] width 228 height 29
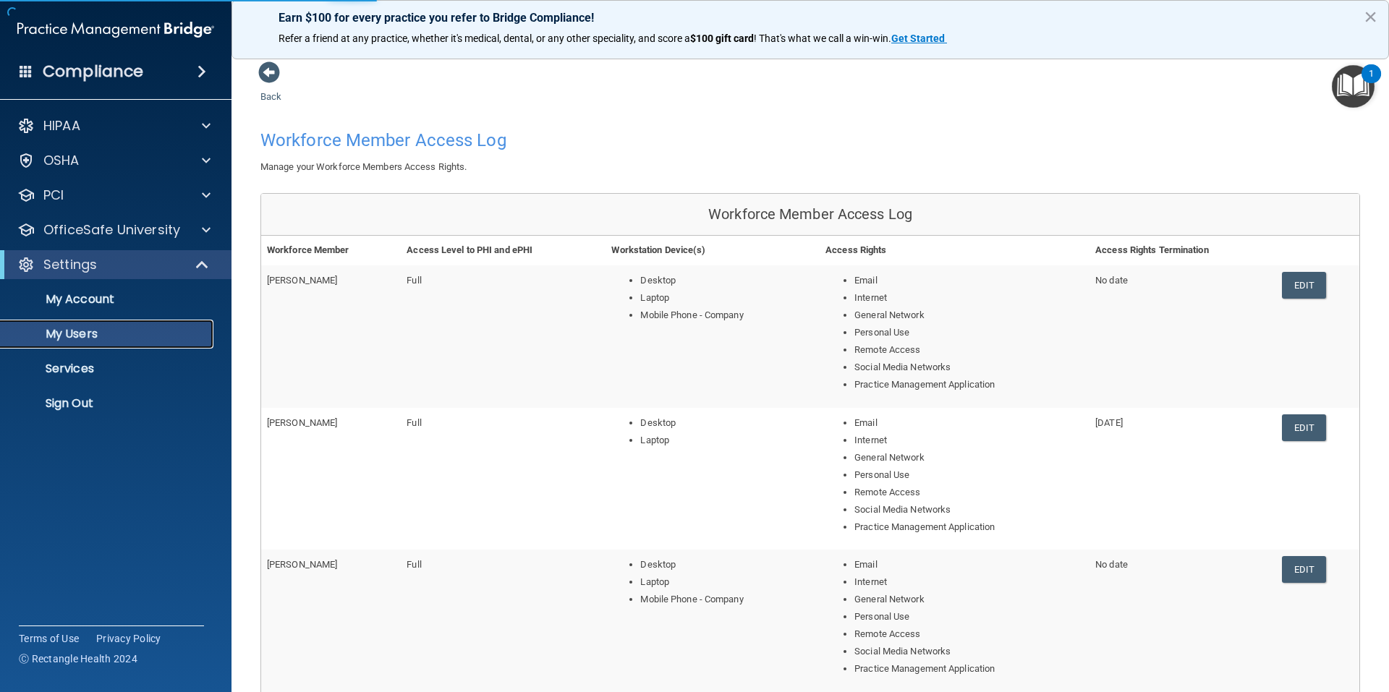
select select "20"
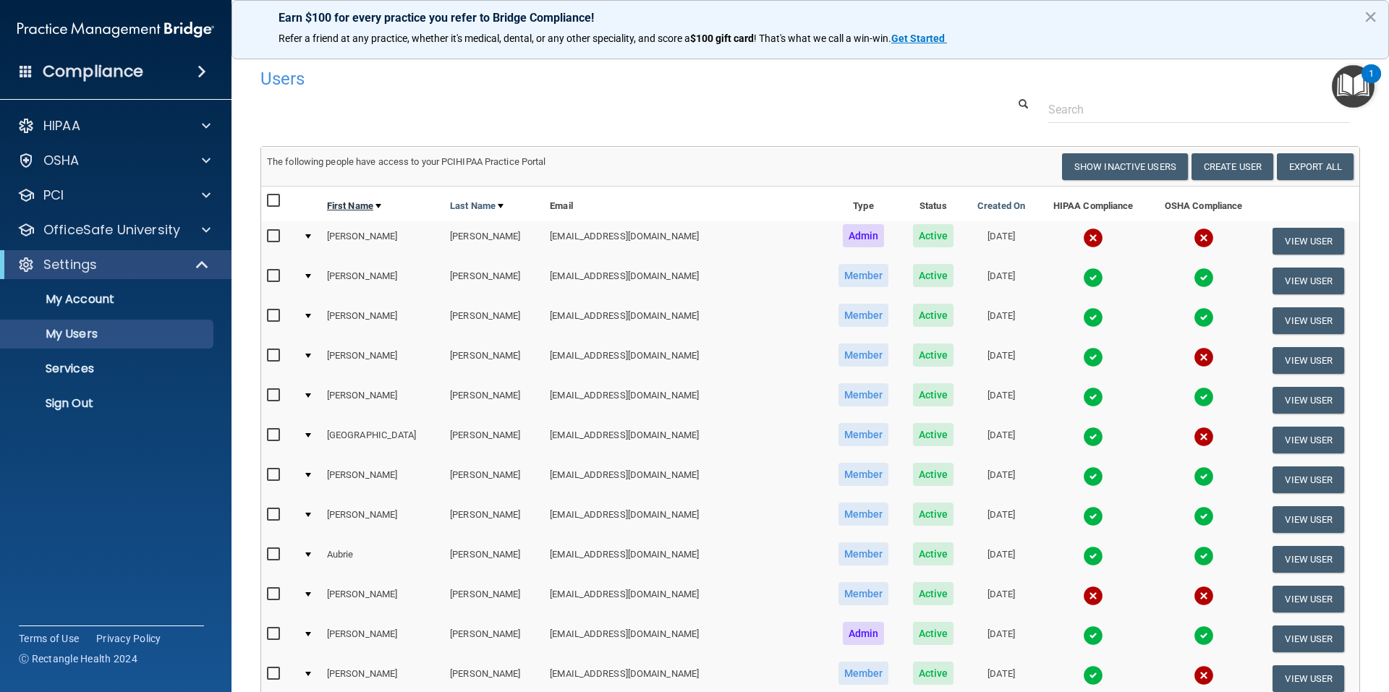
click at [365, 206] on link "First Name" at bounding box center [354, 206] width 54 height 17
select select "20"
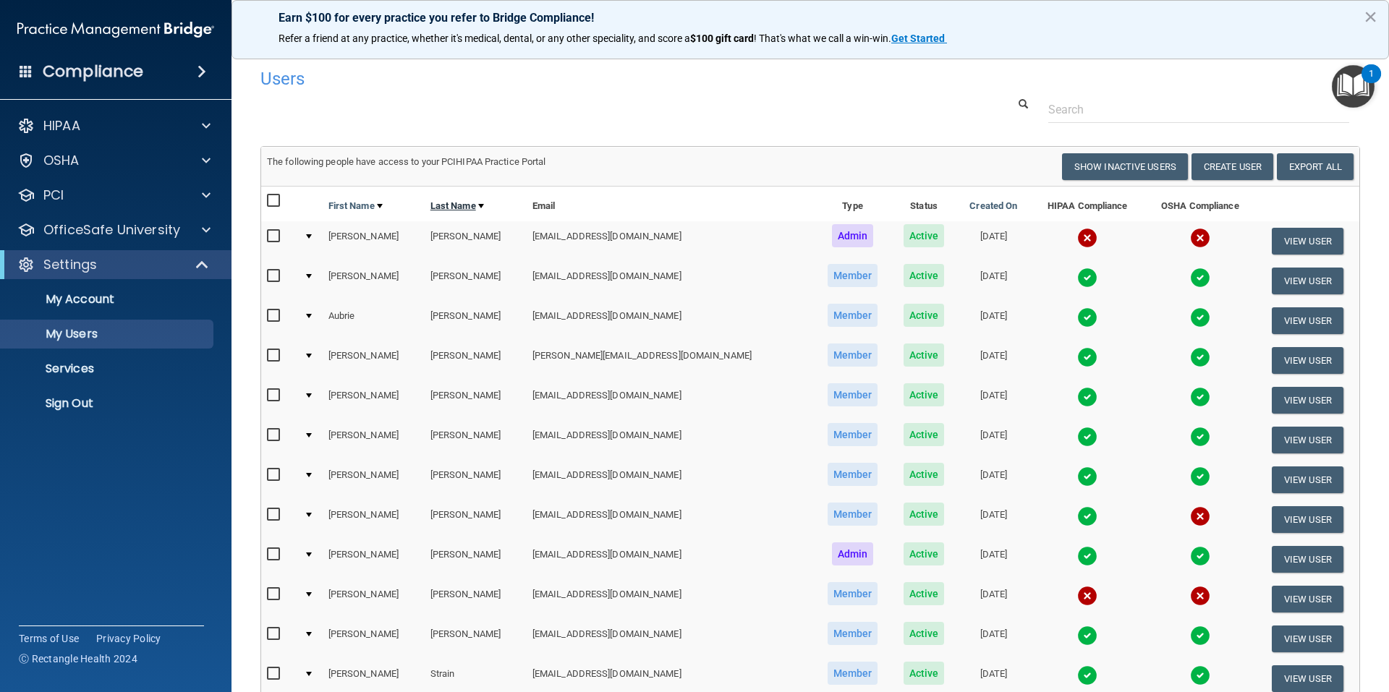
click at [457, 206] on link "Last Name" at bounding box center [458, 206] width 54 height 17
select select "20"
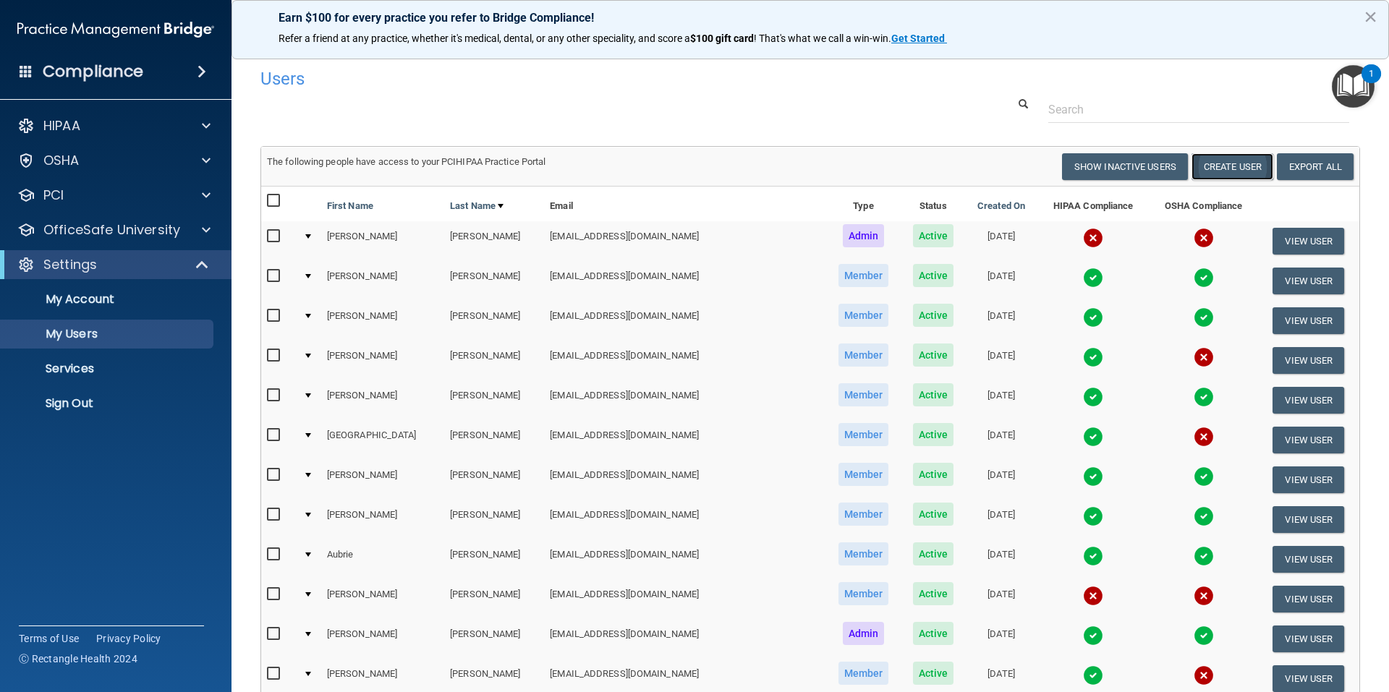
click at [1209, 163] on button "Create User" at bounding box center [1233, 166] width 82 height 27
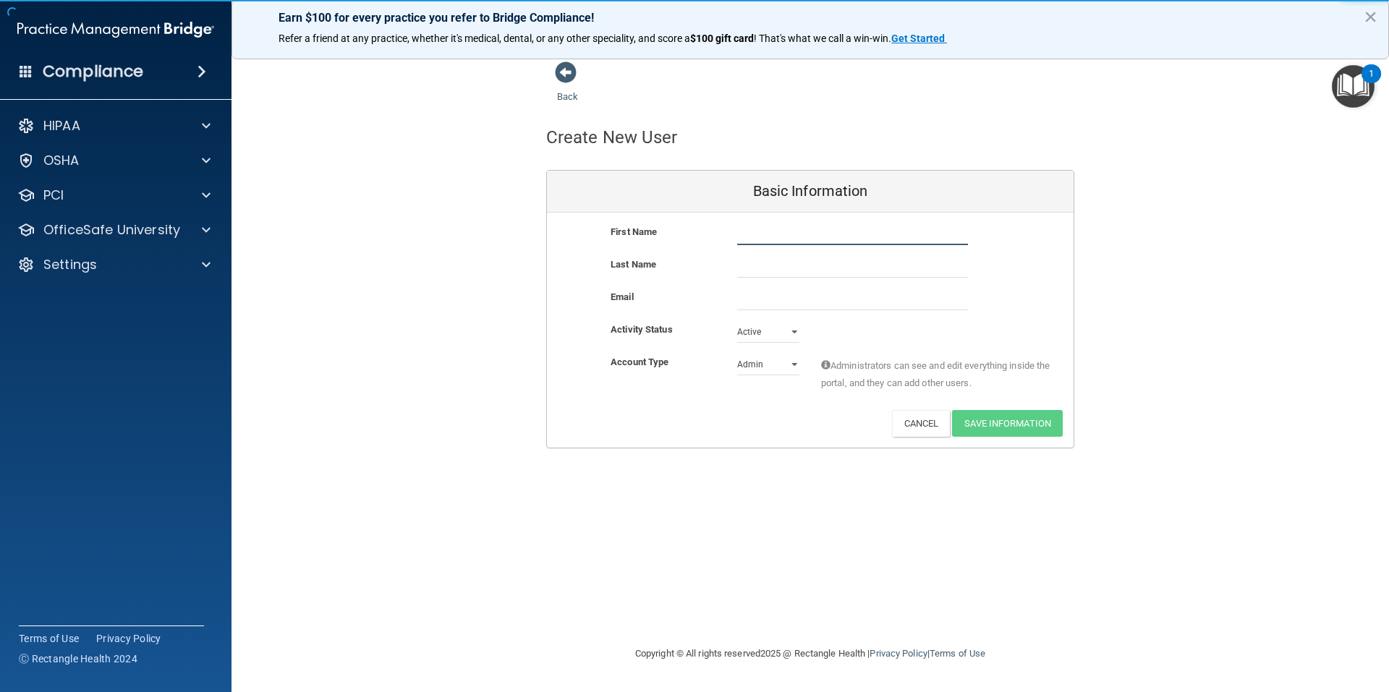
click at [789, 244] on input "text" at bounding box center [852, 235] width 231 height 22
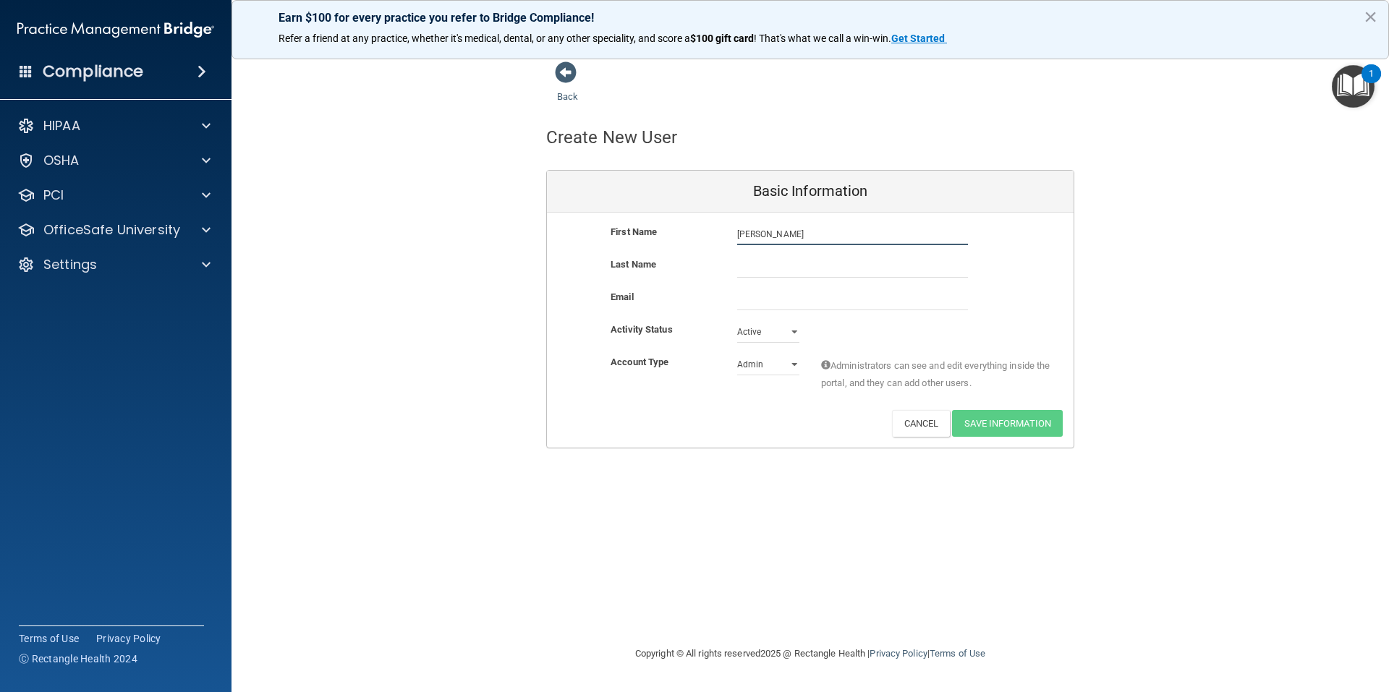
type input "[PERSON_NAME]"
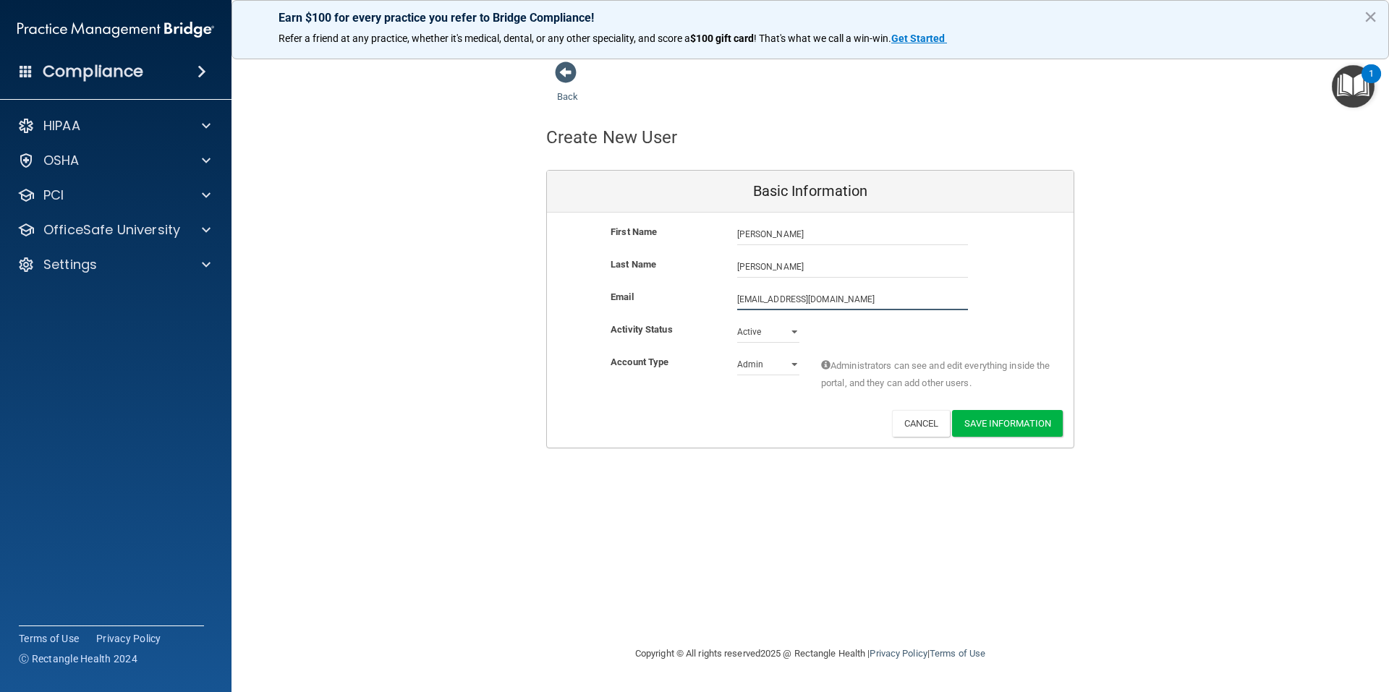
type input "[EMAIL_ADDRESS][DOMAIN_NAME]"
click at [792, 334] on select "Active Inactive" at bounding box center [768, 332] width 62 height 22
click at [737, 321] on select "Active Inactive" at bounding box center [768, 332] width 62 height 22
click at [793, 365] on select "Admin Member" at bounding box center [768, 365] width 62 height 22
select select "practice_member"
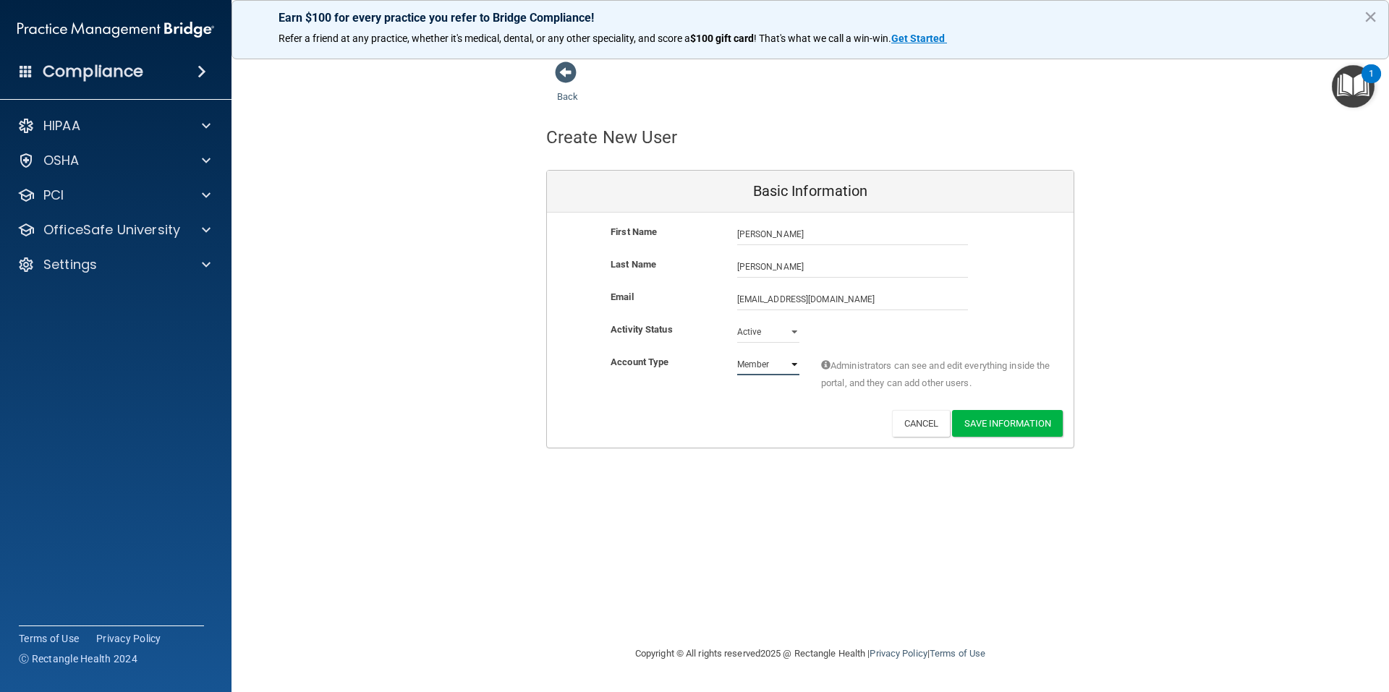
click at [737, 354] on select "Admin Member" at bounding box center [768, 365] width 62 height 22
click at [988, 428] on button "Save Information" at bounding box center [1007, 423] width 111 height 27
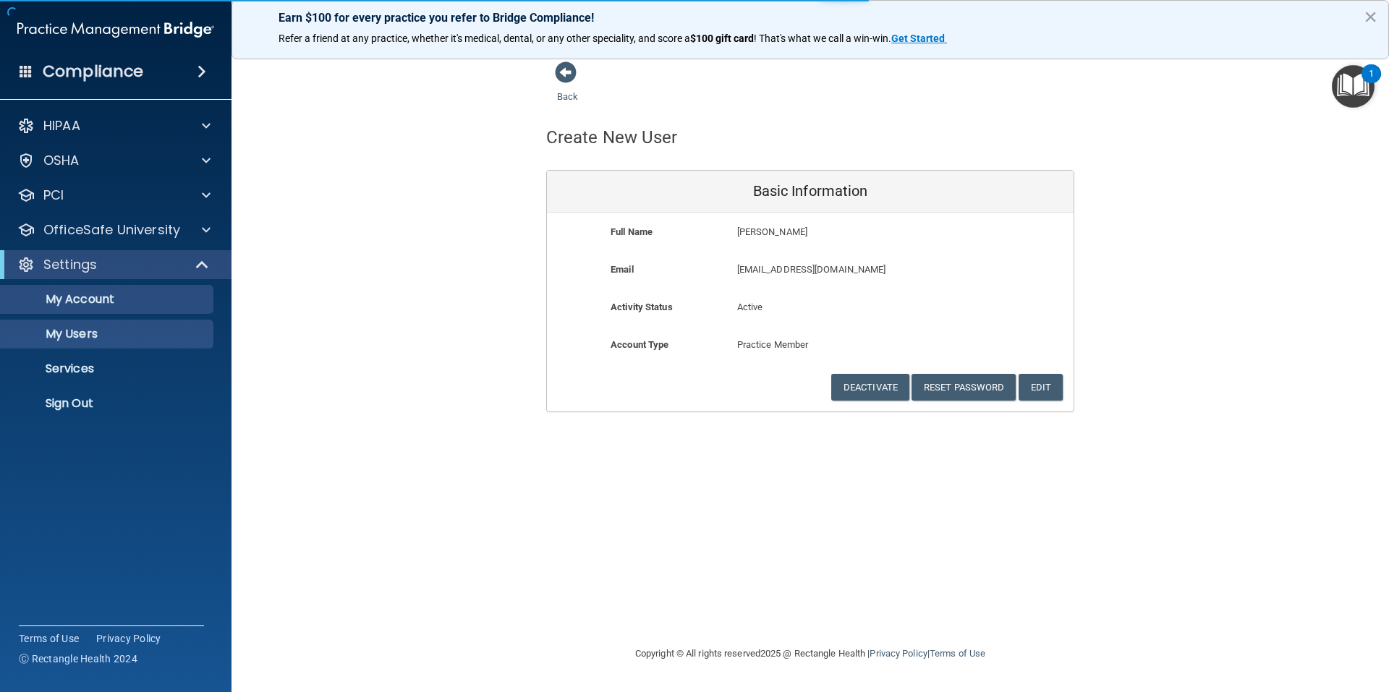
select select "20"
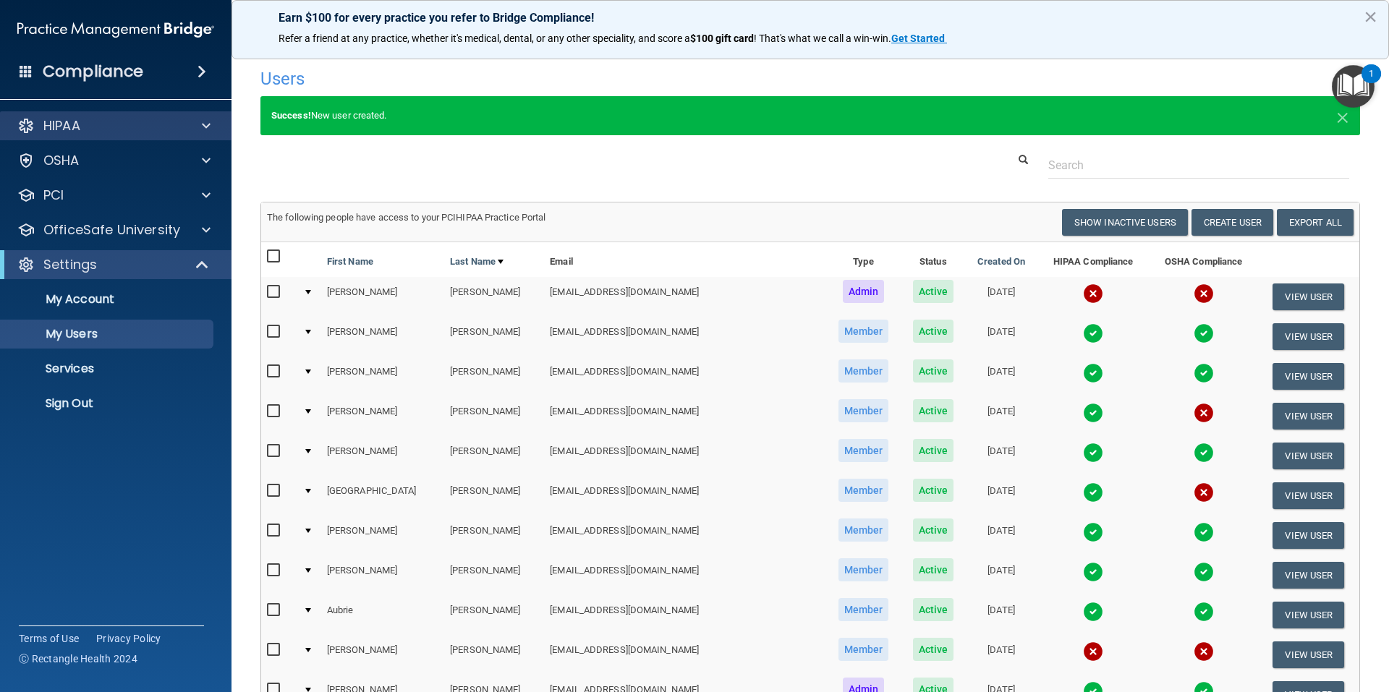
click at [152, 114] on div "HIPAA" at bounding box center [116, 125] width 232 height 29
click at [114, 131] on div "HIPAA" at bounding box center [96, 125] width 179 height 17
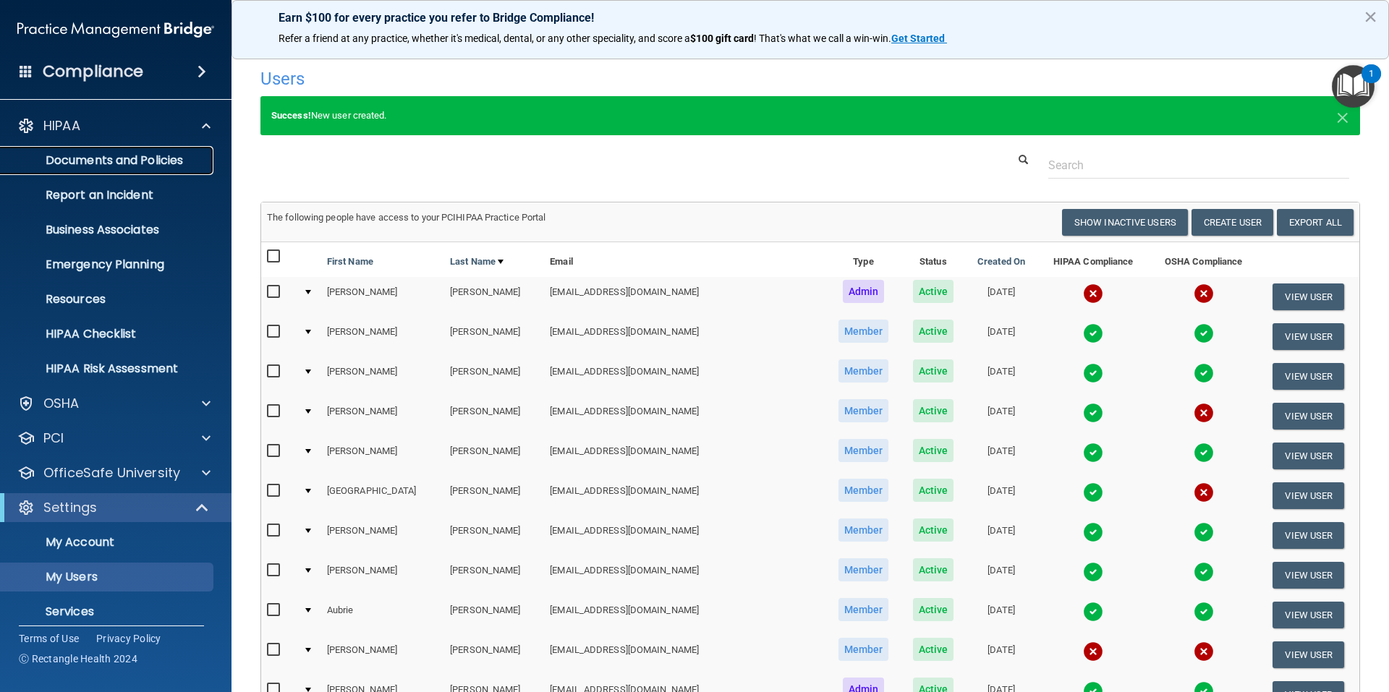
click at [116, 158] on p "Documents and Policies" at bounding box center [108, 160] width 198 height 14
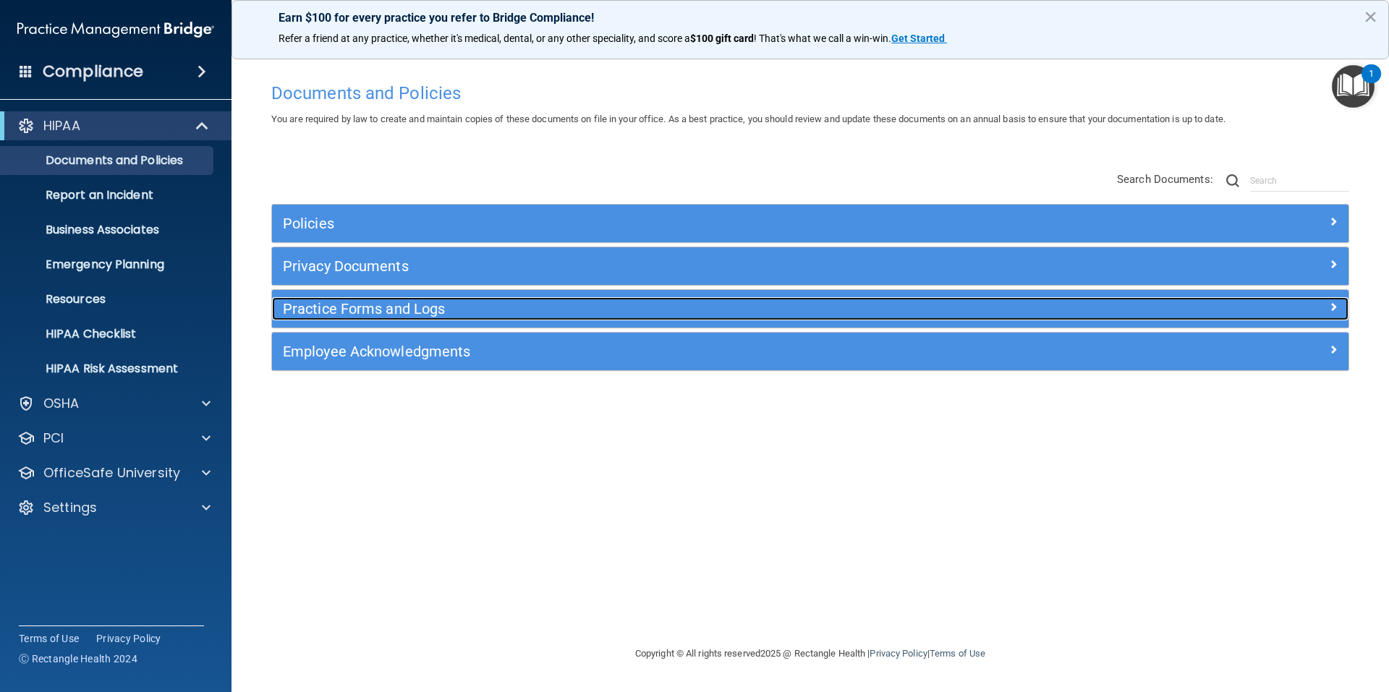
click at [403, 313] on h5 "Practice Forms and Logs" at bounding box center [676, 309] width 786 height 16
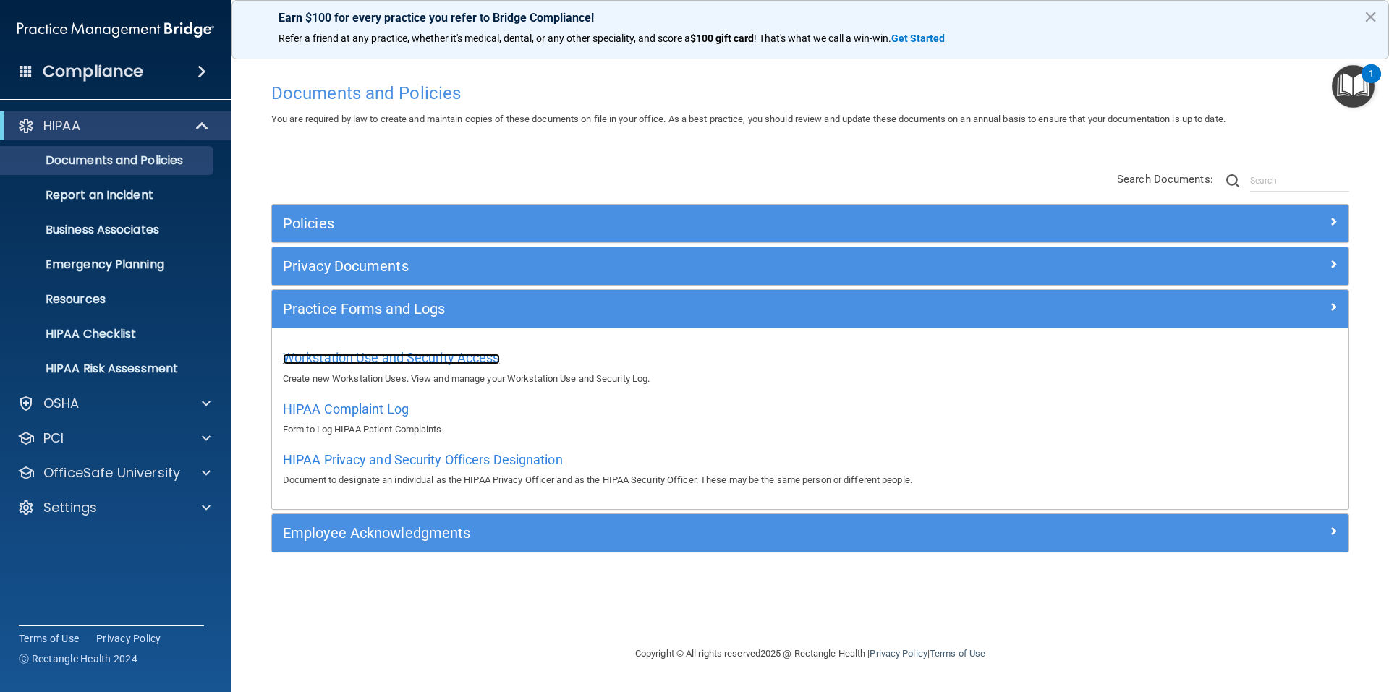
click at [402, 357] on span "Workstation Use and Security Access" at bounding box center [391, 357] width 217 height 15
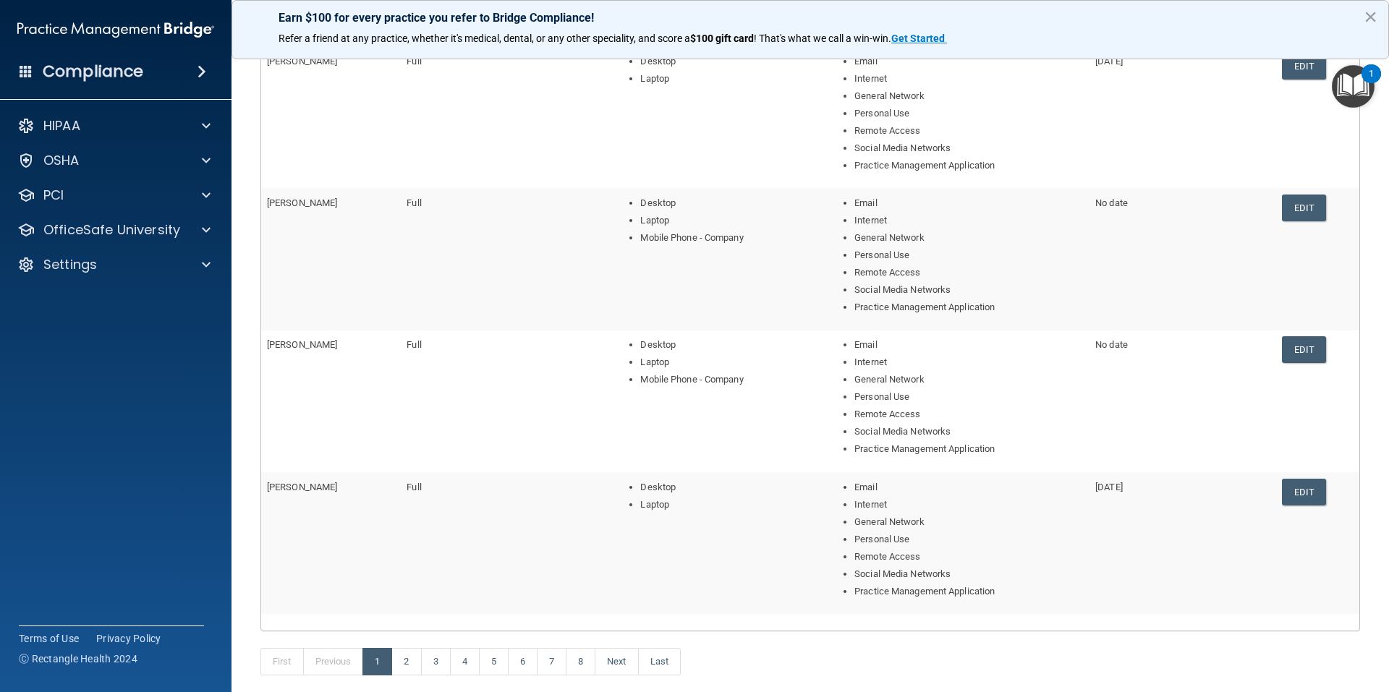
scroll to position [496, 0]
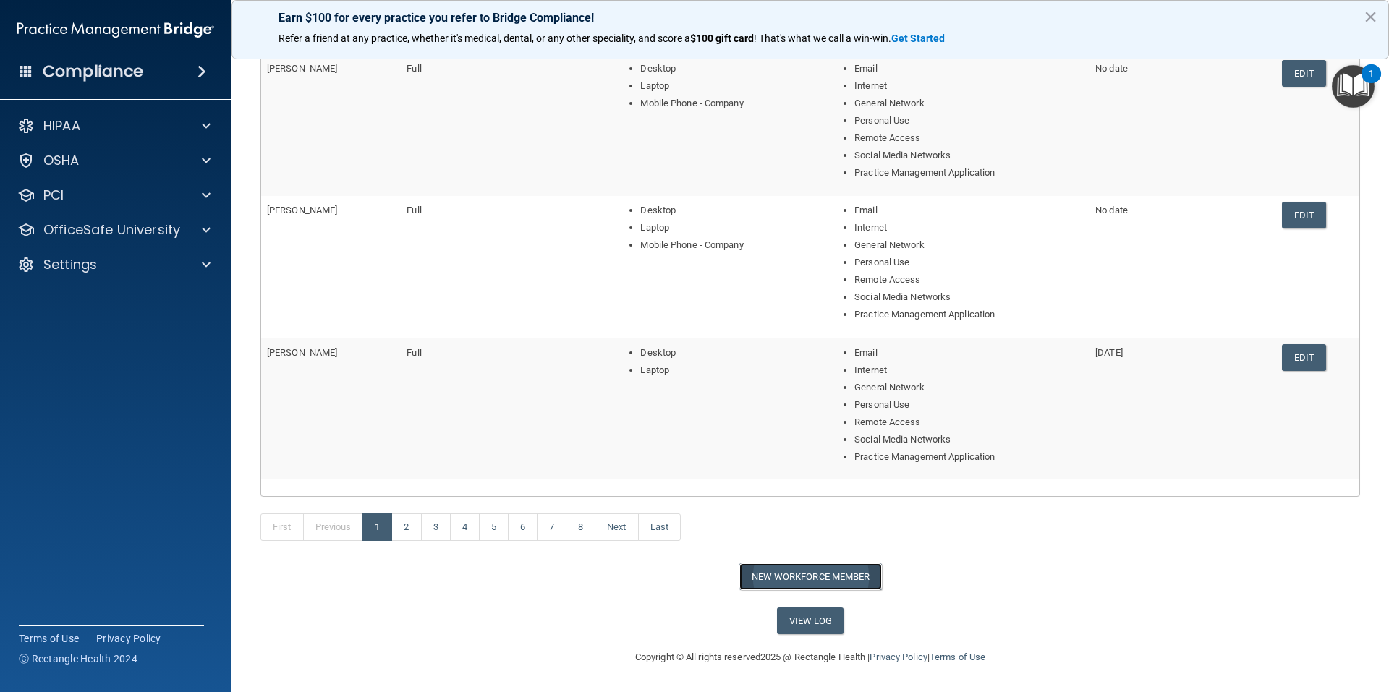
click at [792, 581] on button "New Workforce Member" at bounding box center [810, 577] width 143 height 27
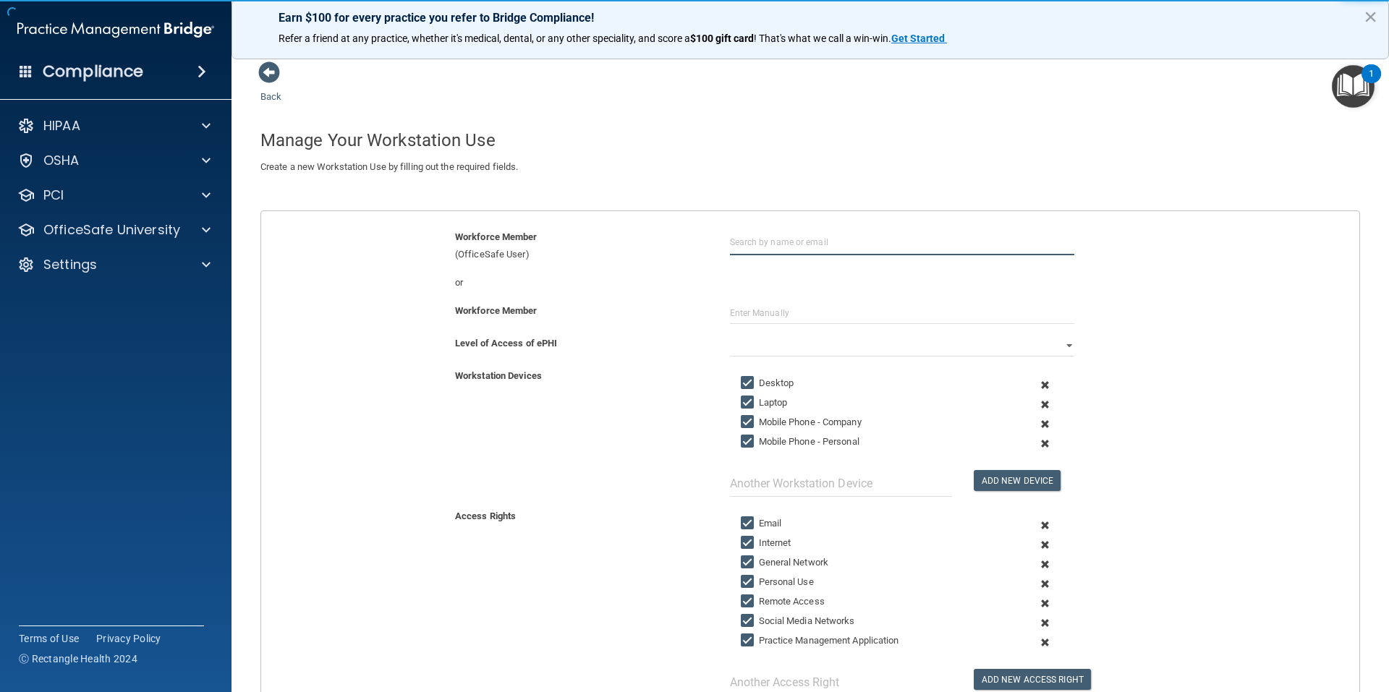
click at [786, 239] on input "text" at bounding box center [902, 242] width 344 height 27
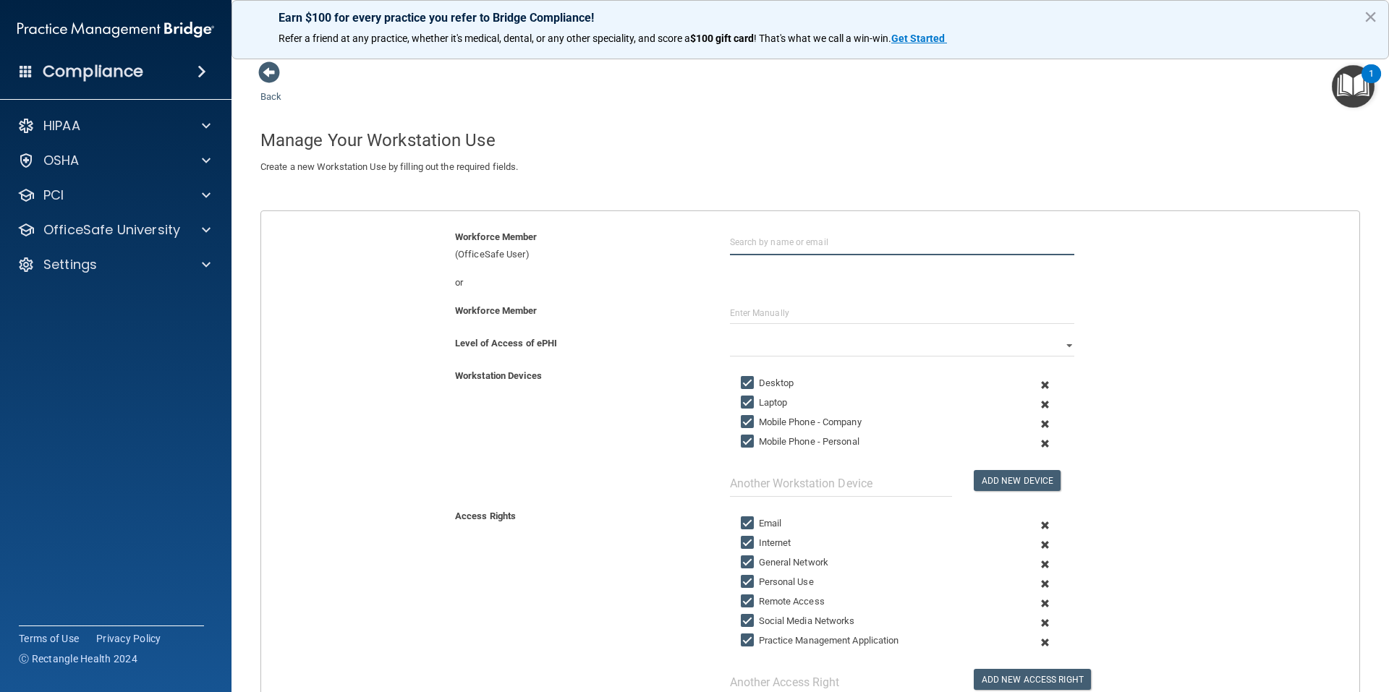
type input "G"
click at [790, 326] on div "[PERSON_NAME]" at bounding box center [782, 332] width 70 height 12
type input "[PERSON_NAME]"
click at [1060, 345] on select "Full Limited None" at bounding box center [902, 346] width 344 height 22
select select "0"
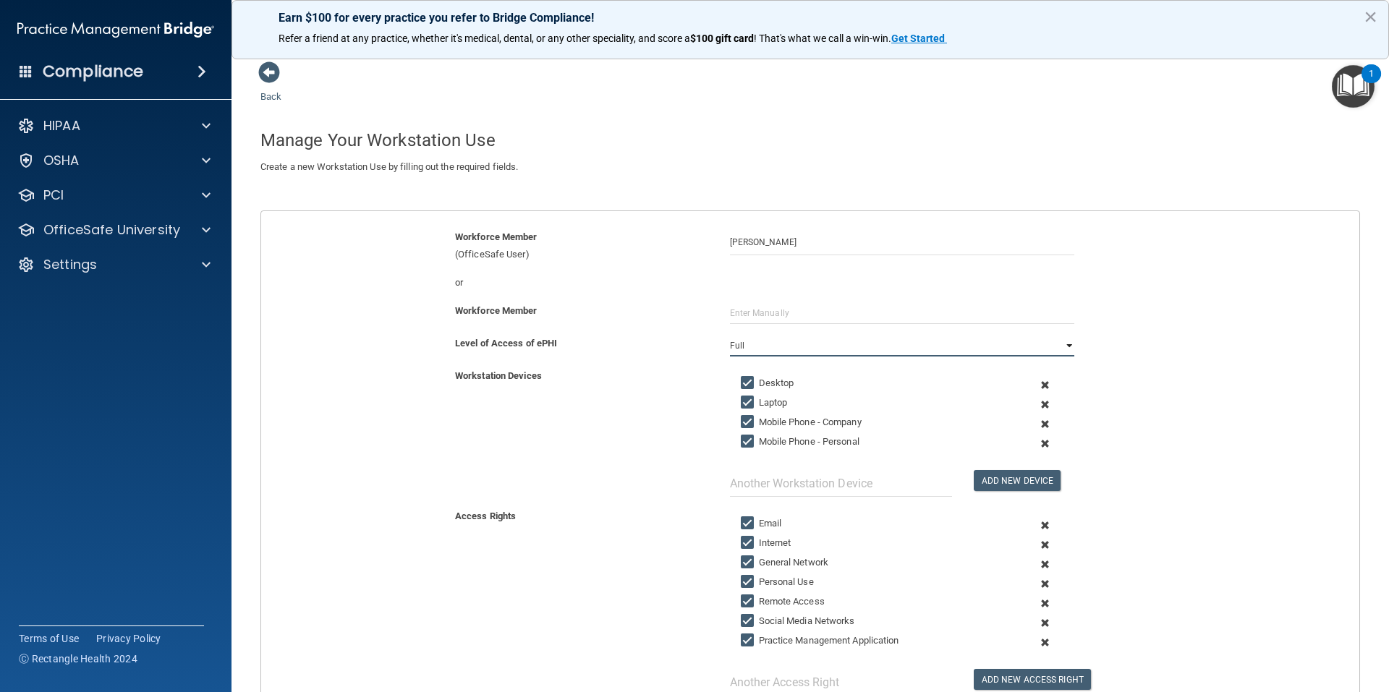
click at [730, 335] on select "Full Limited None" at bounding box center [902, 346] width 344 height 22
click at [742, 441] on input "Mobile Phone - Personal" at bounding box center [749, 442] width 17 height 12
checkbox input "false"
click at [741, 423] on input "Mobile Phone - Company" at bounding box center [749, 423] width 17 height 12
checkbox input "false"
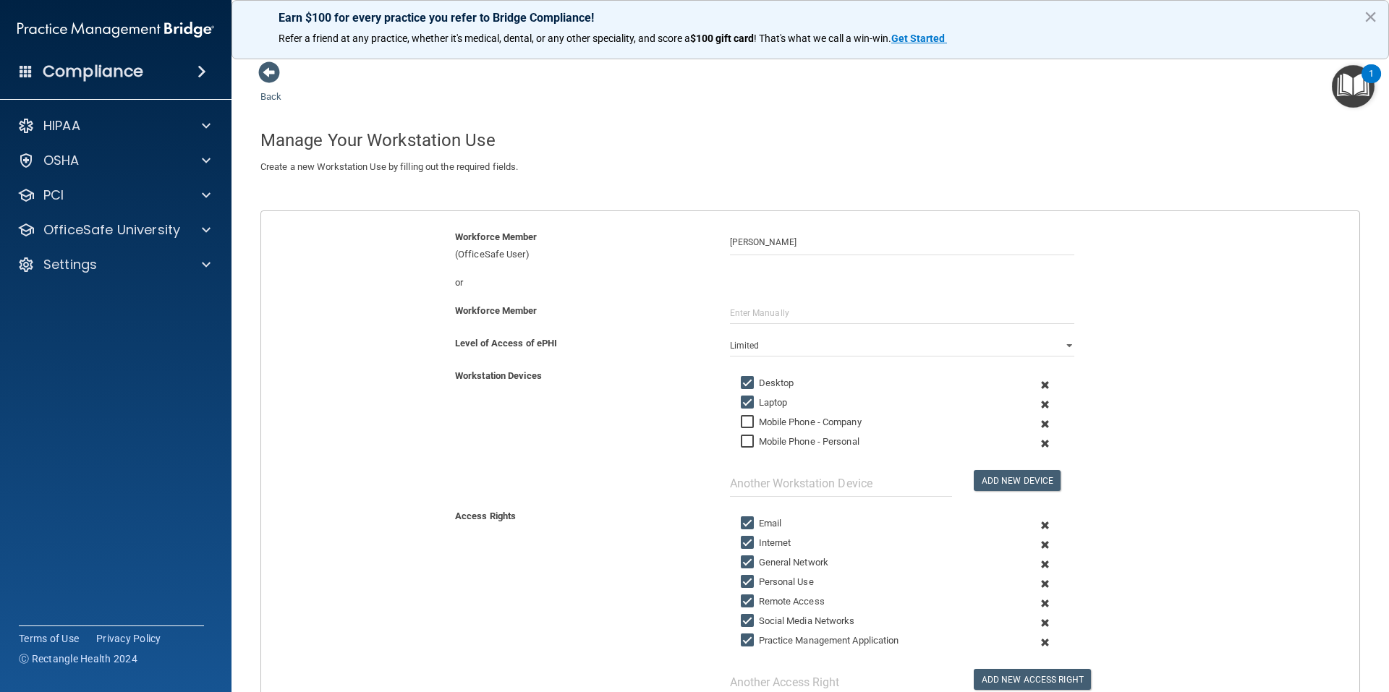
scroll to position [199, 0]
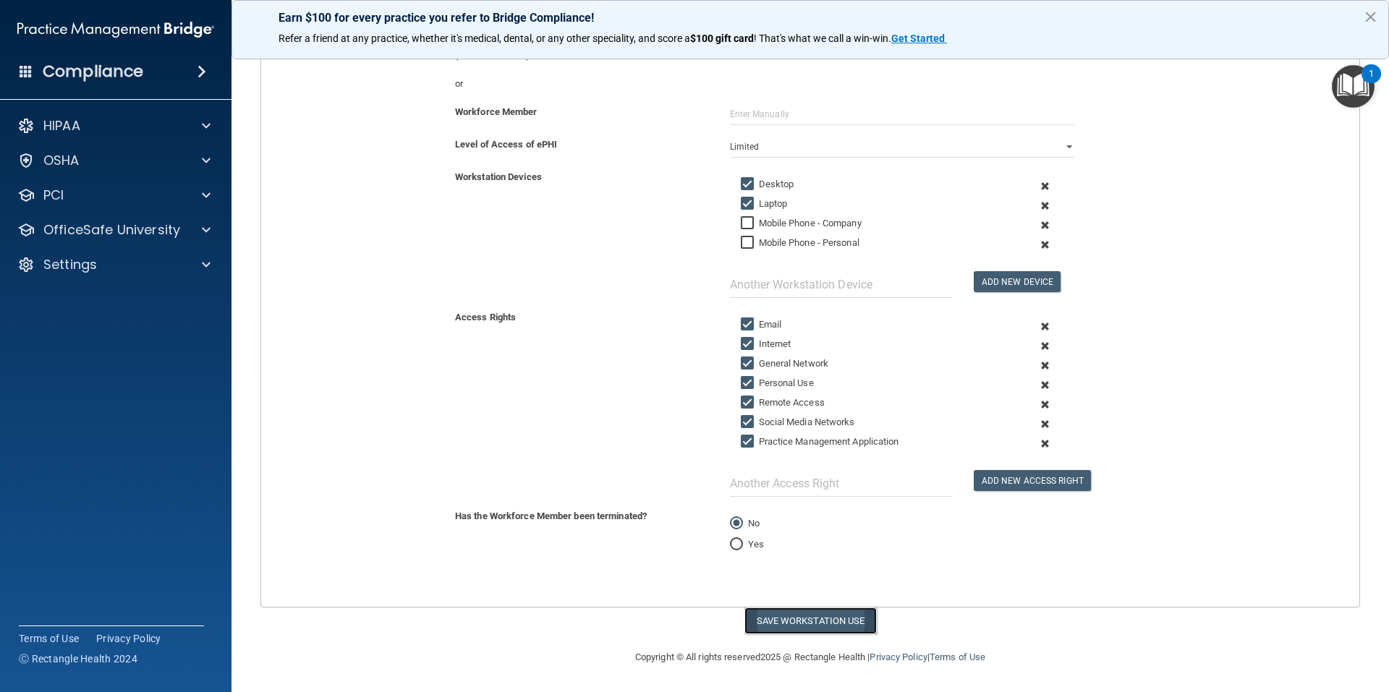
click at [776, 617] on button "Save Workstation Use" at bounding box center [811, 621] width 132 height 27
select select "? string:Full ?"
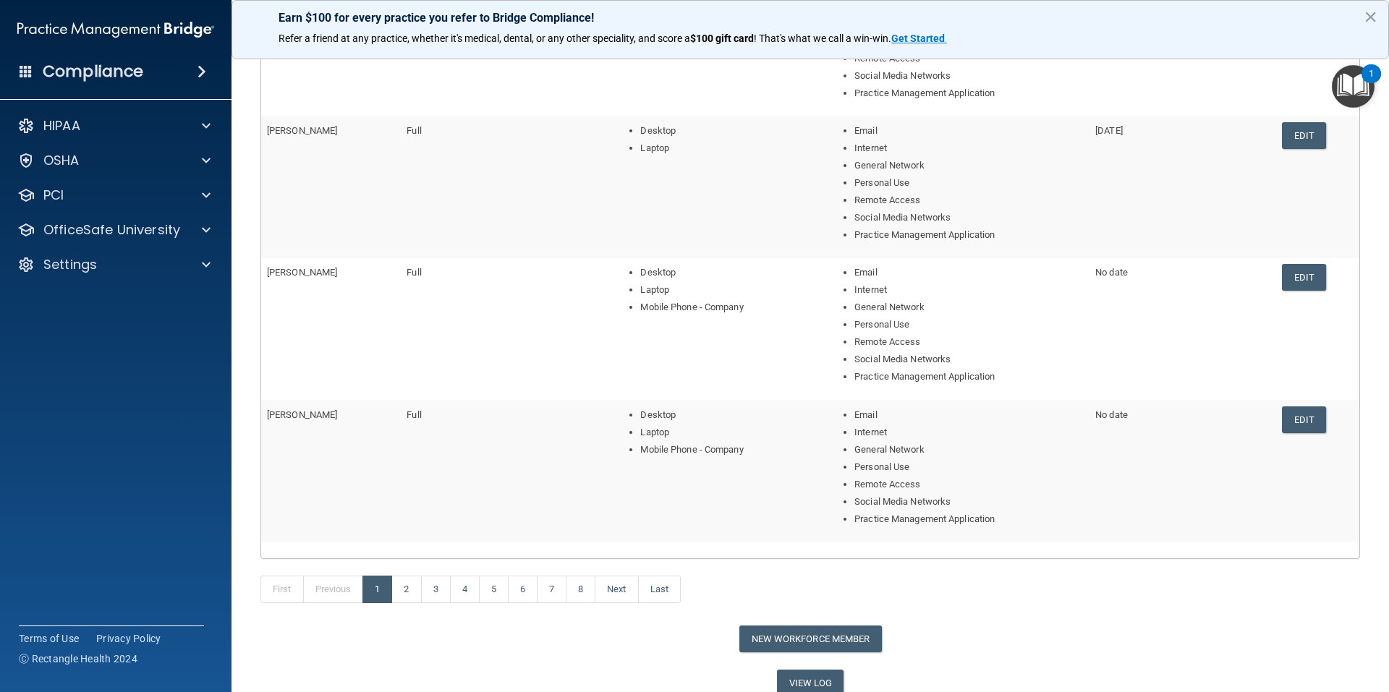
scroll to position [496, 0]
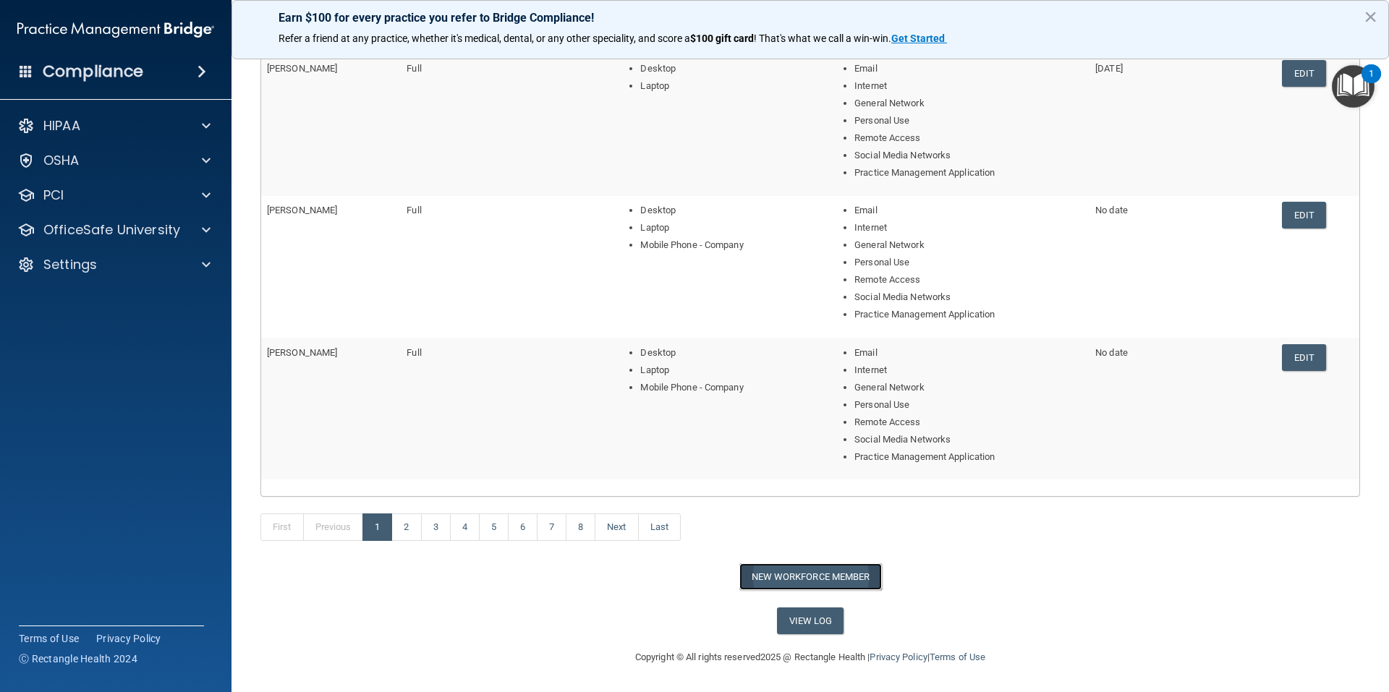
click at [823, 585] on button "New Workforce Member" at bounding box center [810, 577] width 143 height 27
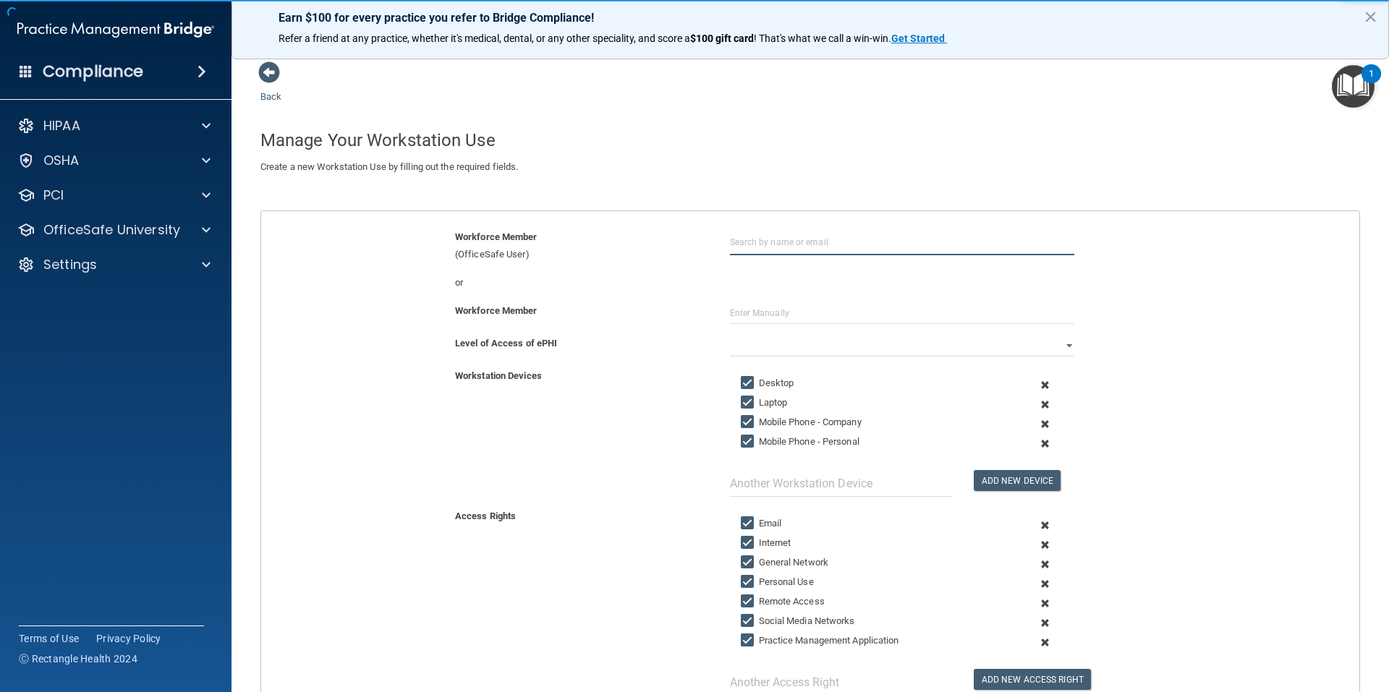
click at [794, 250] on input "text" at bounding box center [902, 242] width 344 height 27
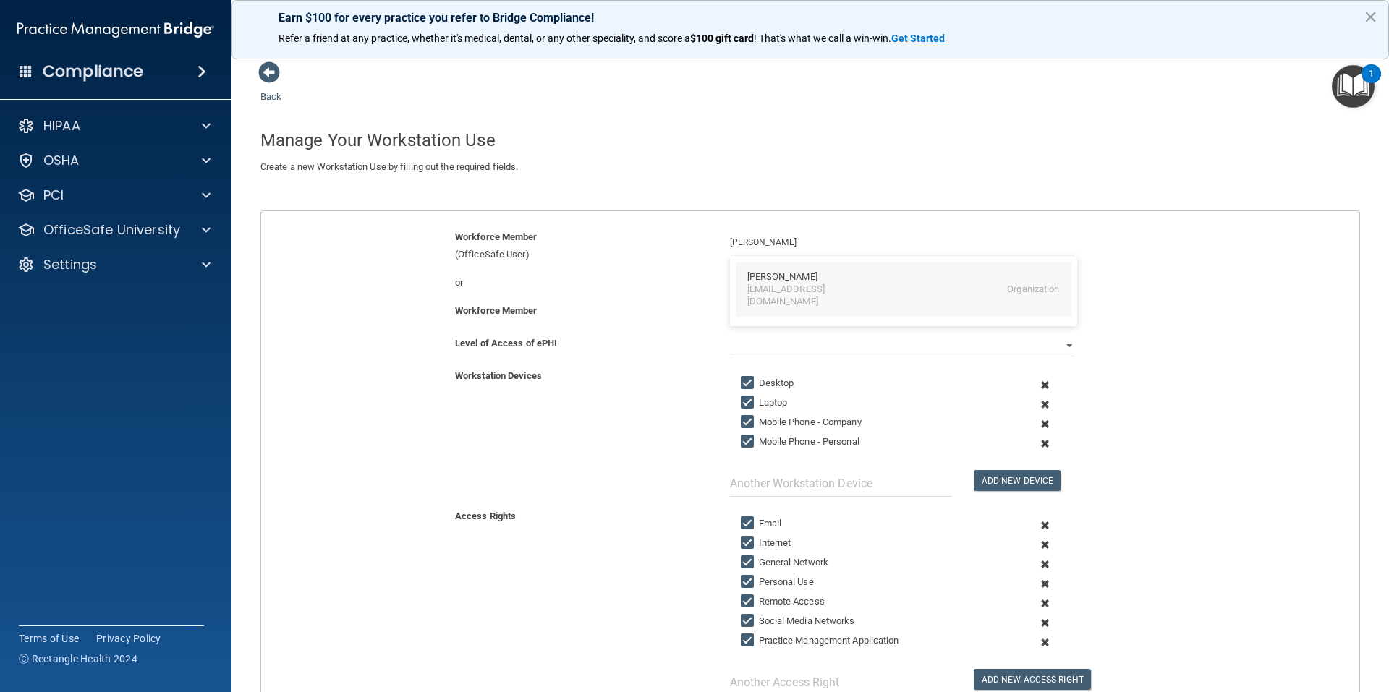
click at [786, 278] on div "[PERSON_NAME]" at bounding box center [782, 277] width 70 height 12
type input "[PERSON_NAME]"
click at [742, 423] on input "Mobile Phone - Company" at bounding box center [749, 423] width 17 height 12
checkbox input "false"
click at [742, 444] on input "Mobile Phone - Personal" at bounding box center [749, 442] width 17 height 12
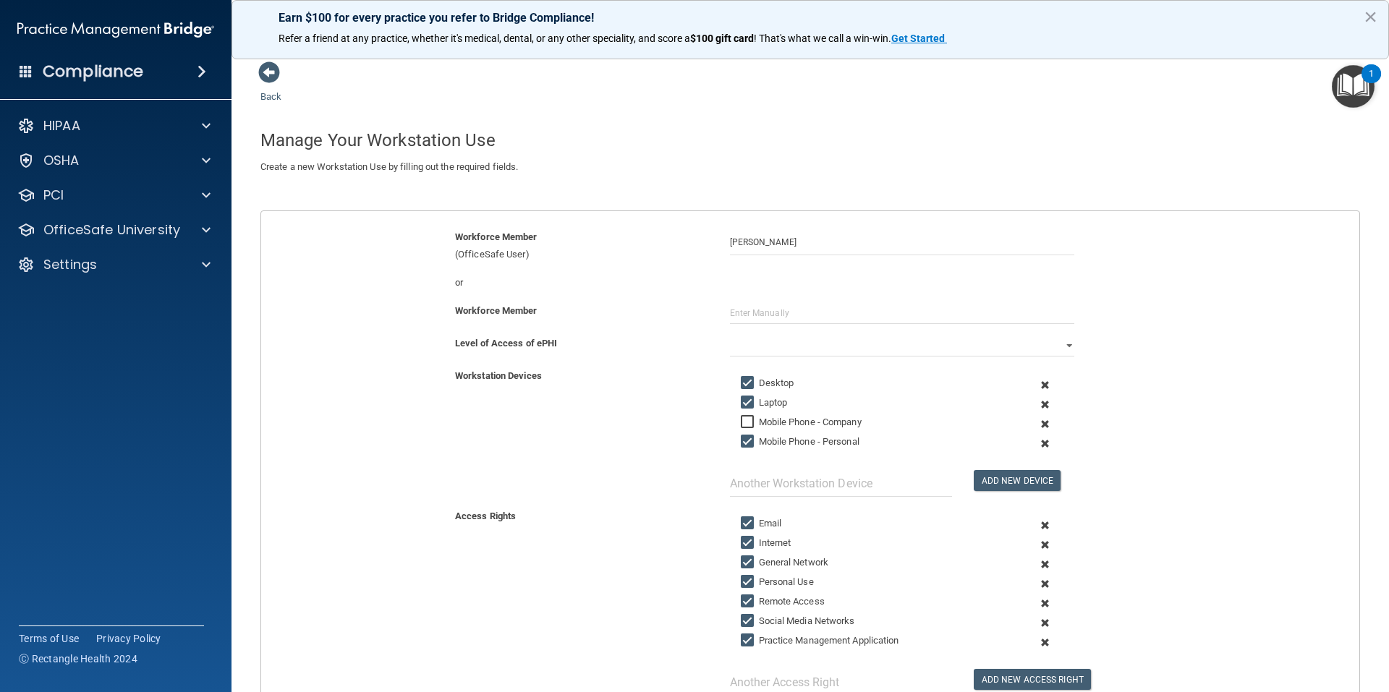
checkbox input "false"
click at [1059, 347] on select "Full Limited None" at bounding box center [902, 346] width 344 height 22
click at [730, 335] on select "Full Limited None" at bounding box center [902, 346] width 344 height 22
click at [684, 377] on div "Workstation Devices" at bounding box center [581, 376] width 275 height 17
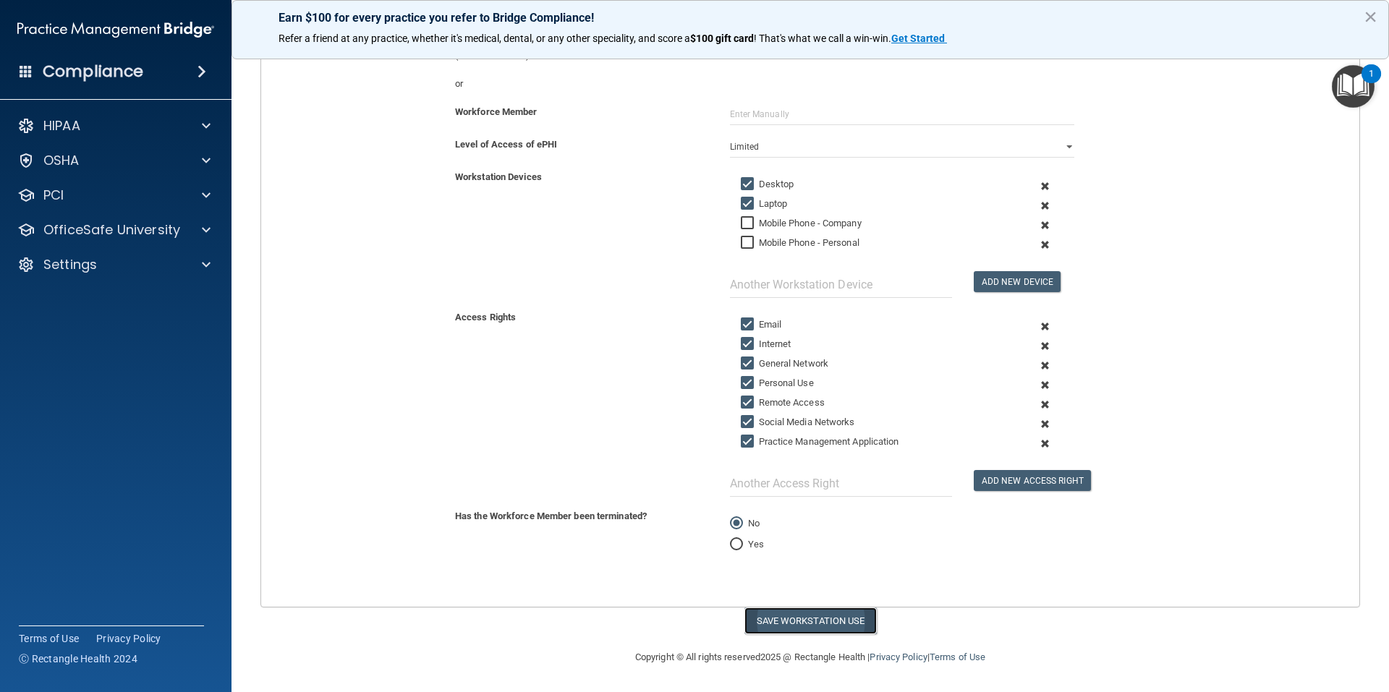
click at [766, 623] on button "Save Workstation Use" at bounding box center [811, 621] width 132 height 27
select select "? string:Full ?"
